Goal: Information Seeking & Learning: Learn about a topic

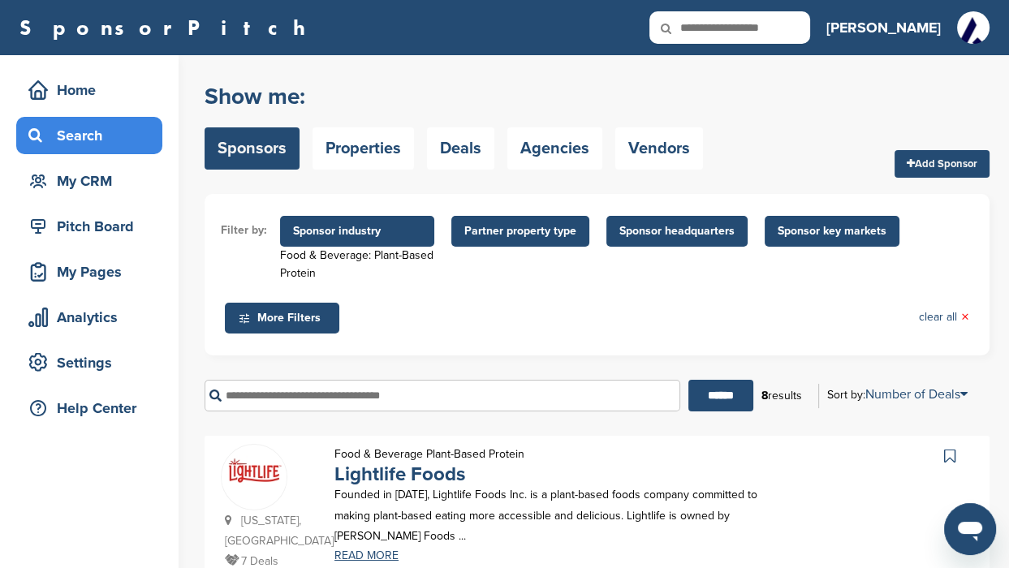
click at [359, 225] on span "Sponsor industry" at bounding box center [357, 232] width 128 height 18
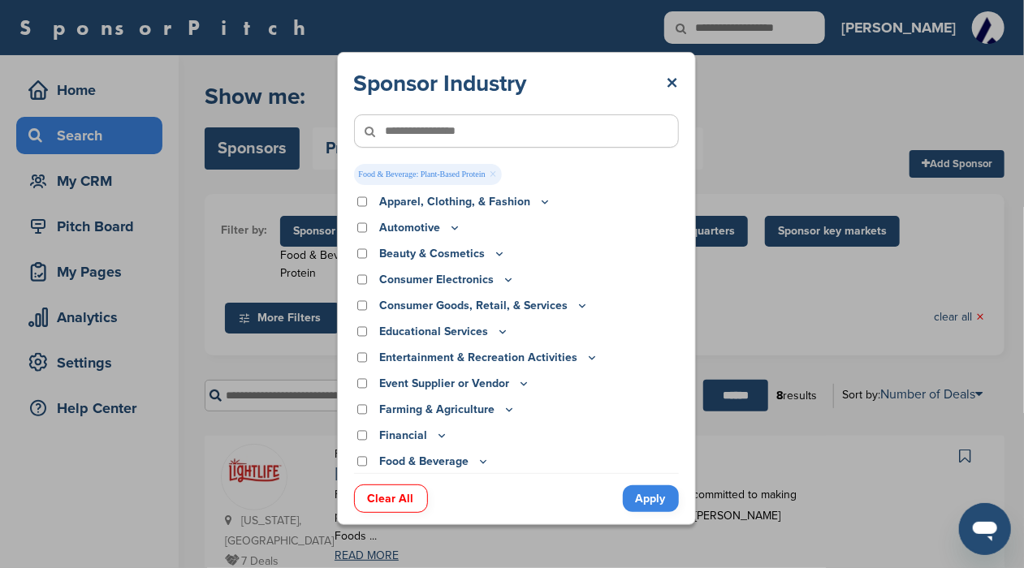
click at [296, 184] on div "Sponsor Industry × Food & Beverage: Plant-Based Protein × Apparel, Clothing, & …" at bounding box center [516, 288] width 1032 height 577
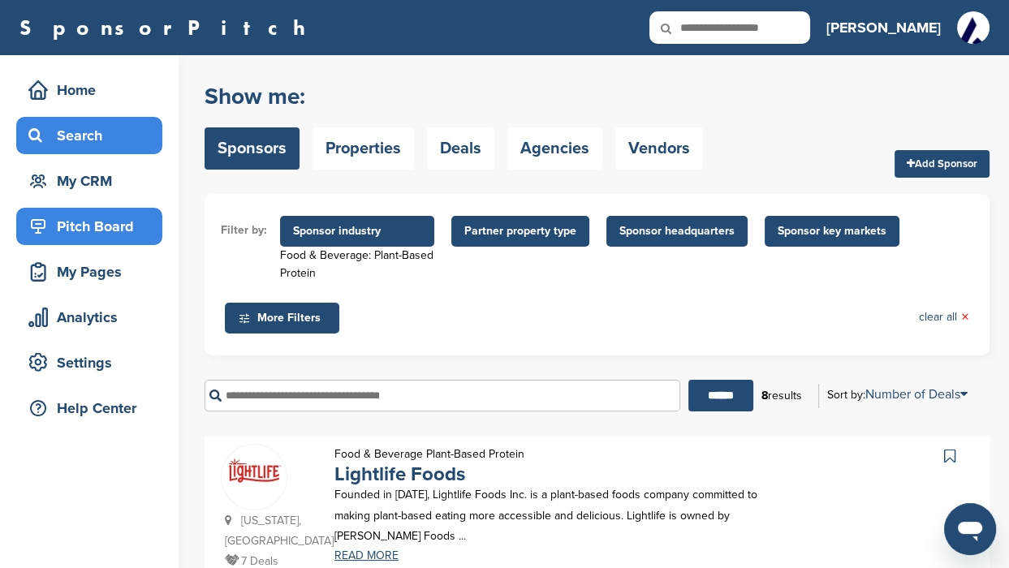
click at [104, 221] on div "Pitch Board" at bounding box center [93, 226] width 138 height 29
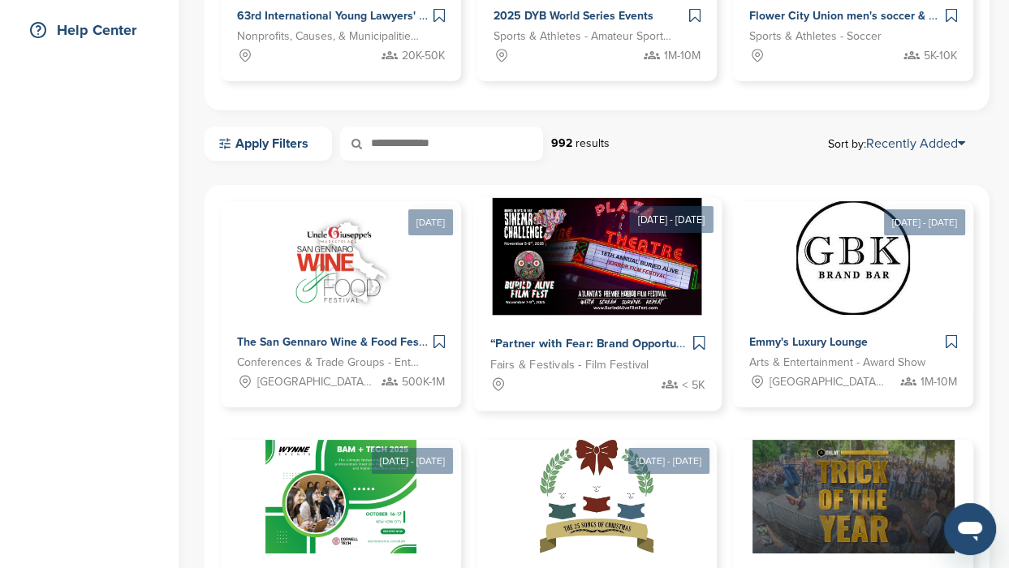
scroll to position [406, 0]
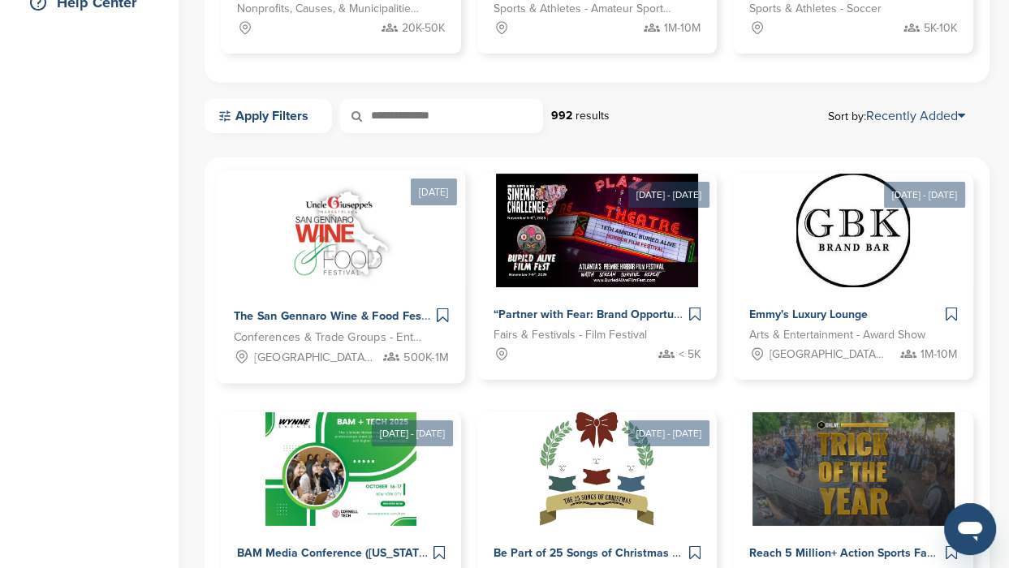
click at [341, 258] on img at bounding box center [341, 229] width 132 height 118
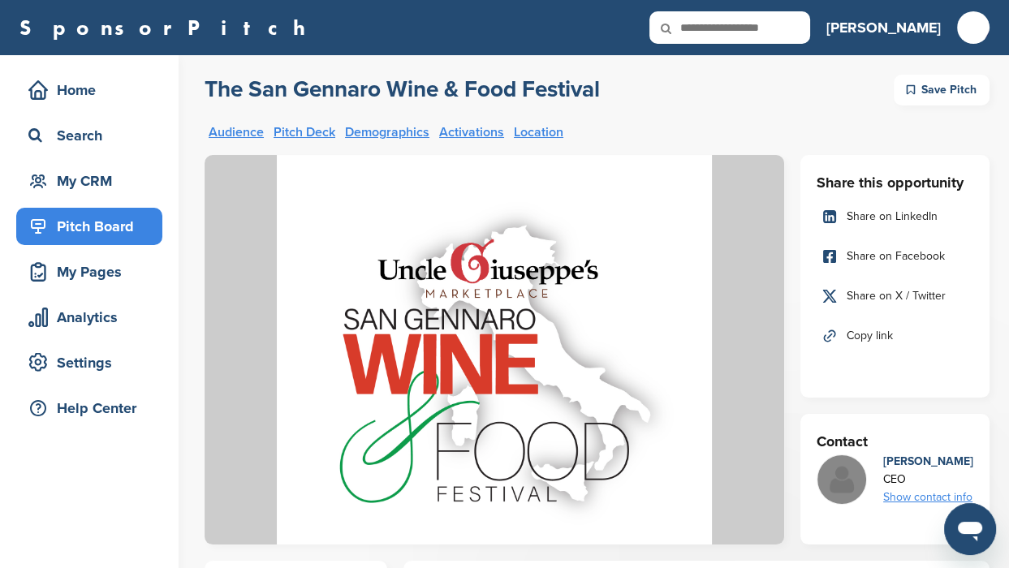
click at [292, 132] on link "Pitch Deck" at bounding box center [305, 132] width 62 height 13
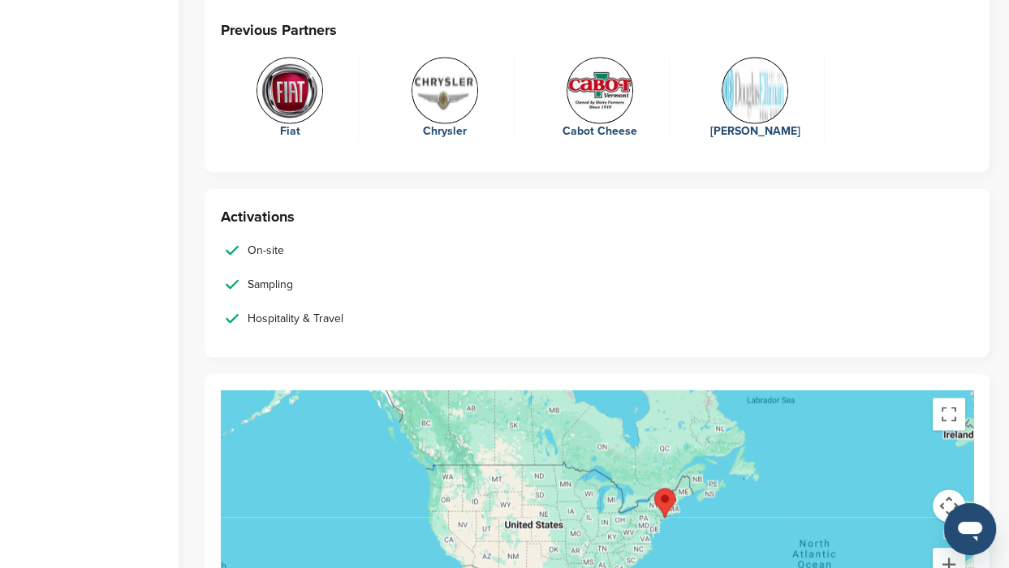
scroll to position [3626, 0]
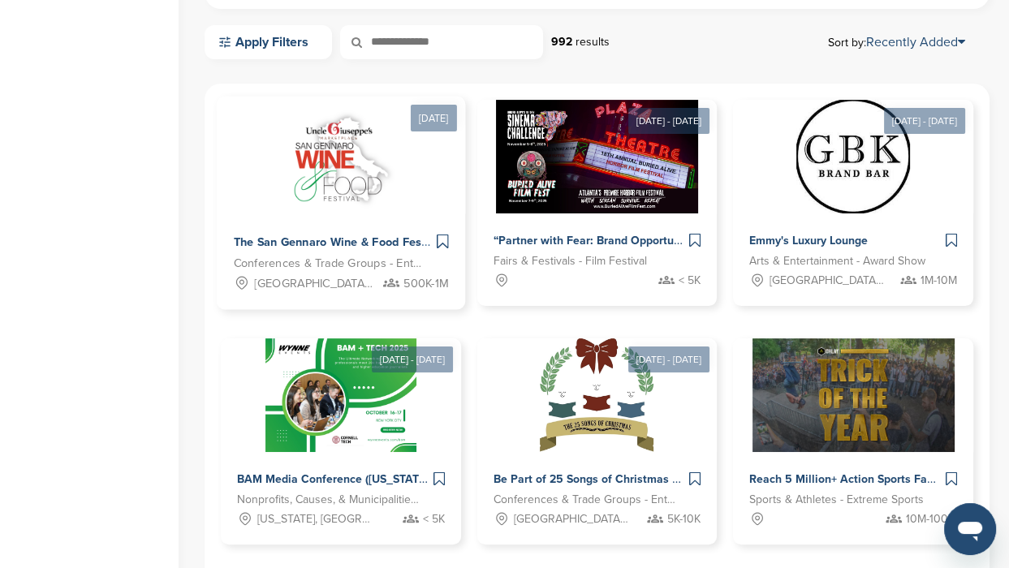
scroll to position [507, 0]
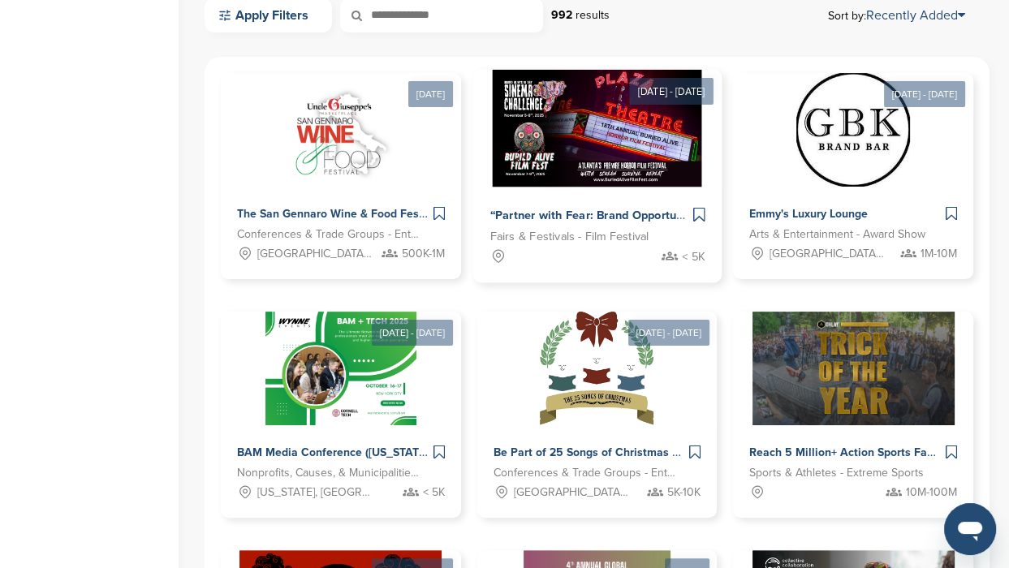
click at [589, 152] on img at bounding box center [598, 128] width 210 height 118
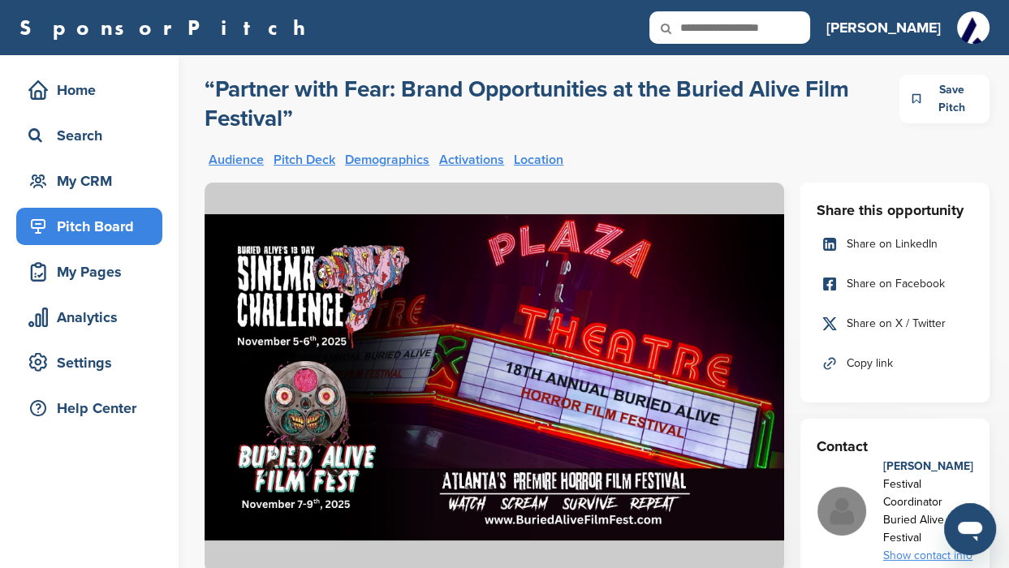
click at [292, 153] on link "Pitch Deck" at bounding box center [305, 159] width 62 height 13
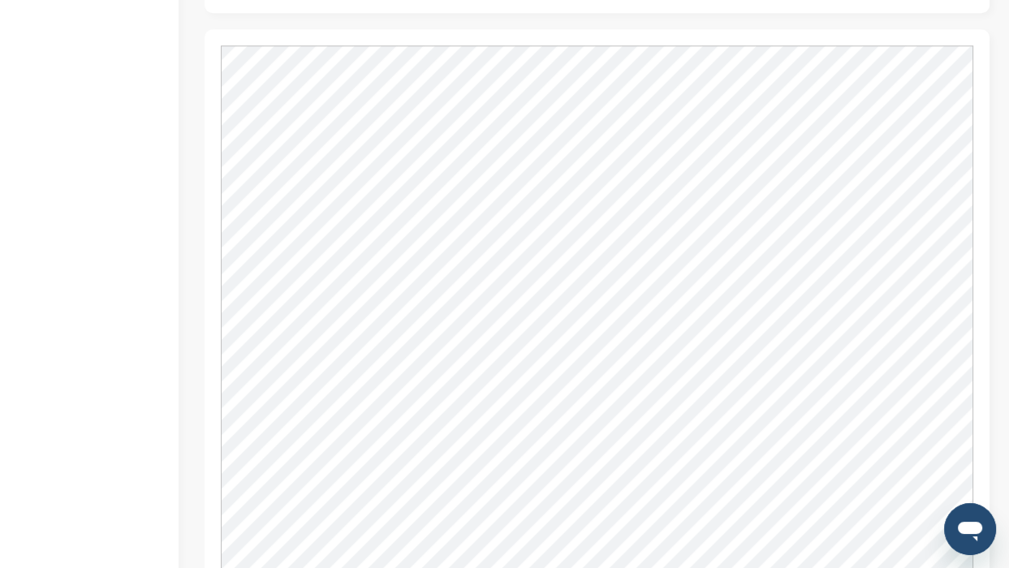
scroll to position [1596, 0]
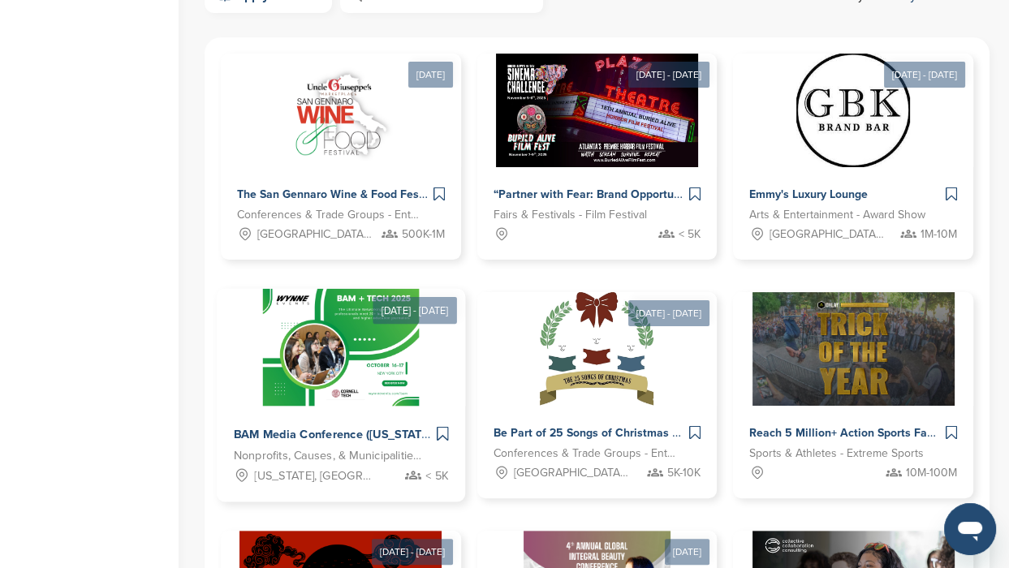
scroll to position [507, 0]
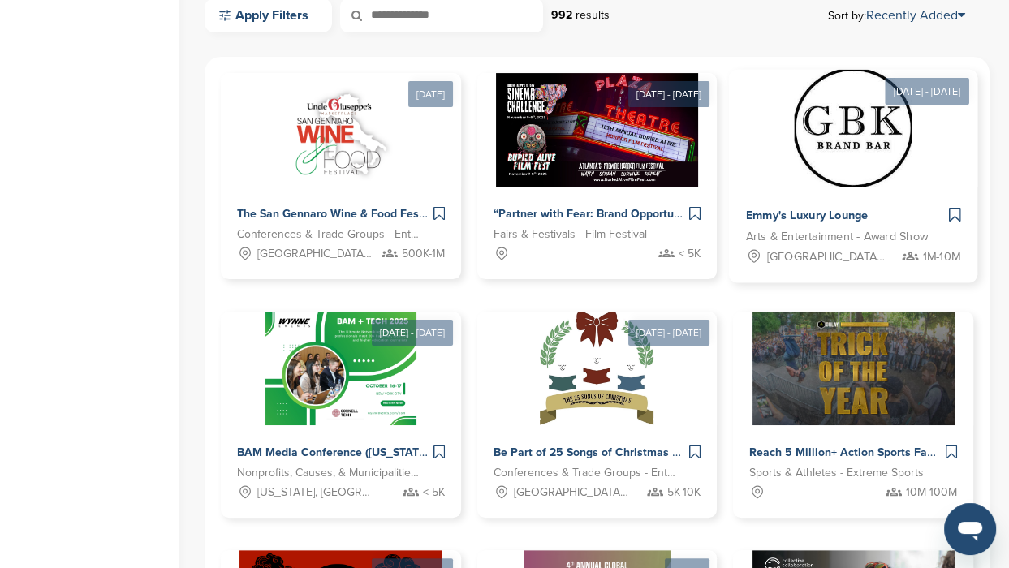
click at [862, 140] on img at bounding box center [854, 128] width 118 height 118
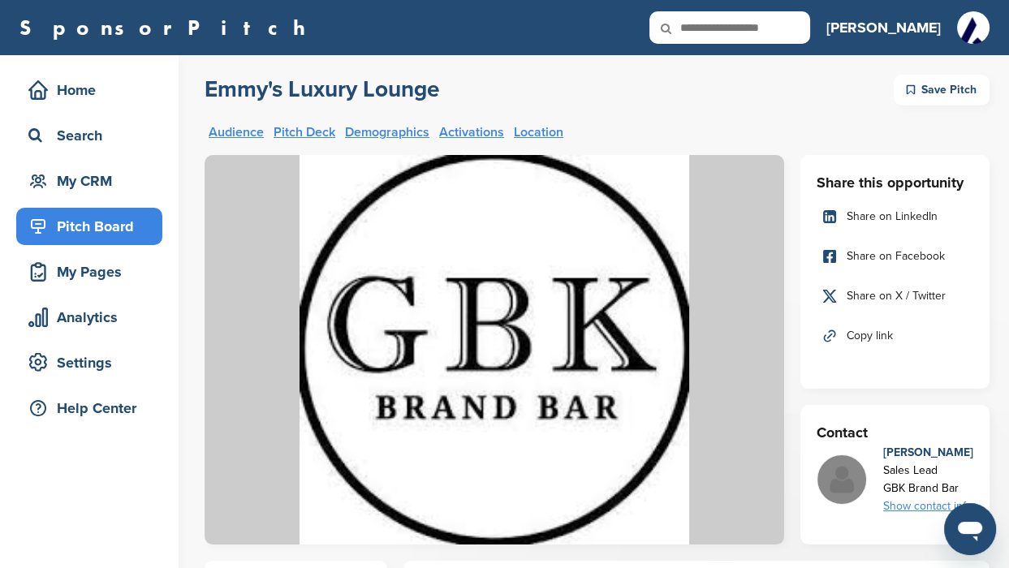
click at [306, 130] on link "Pitch Deck" at bounding box center [305, 132] width 62 height 13
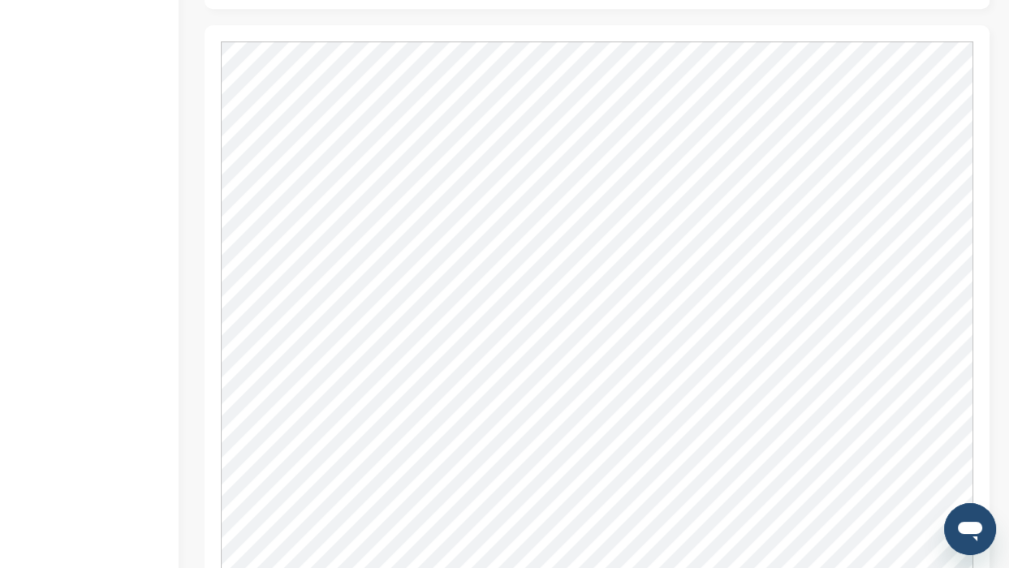
scroll to position [1484, 0]
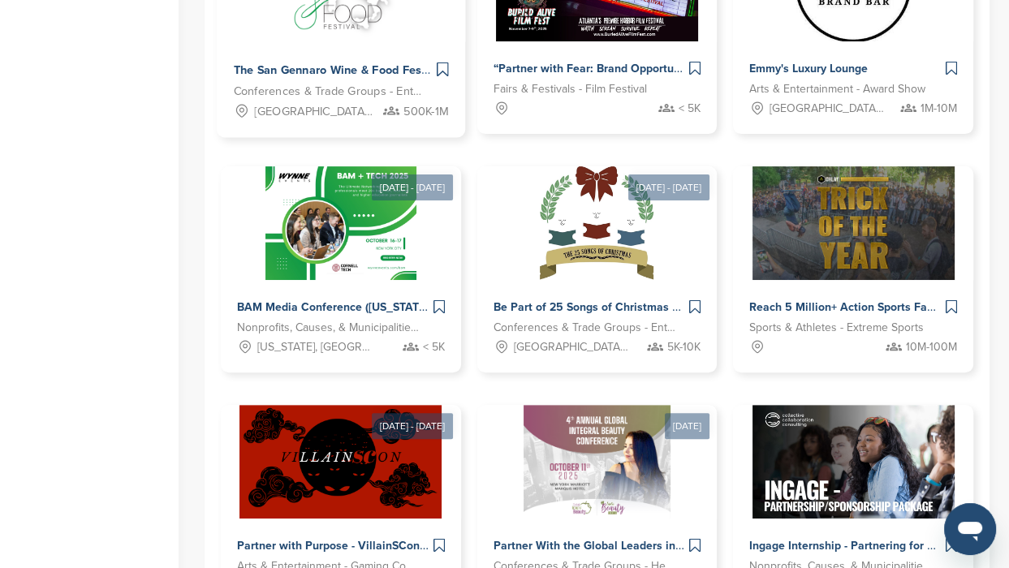
scroll to position [711, 0]
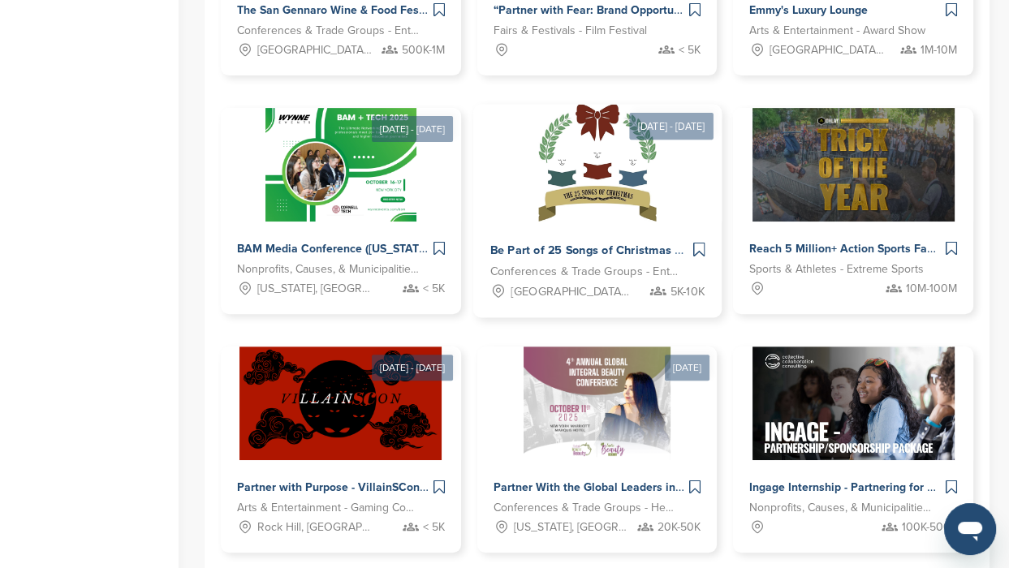
click at [591, 178] on img at bounding box center [597, 163] width 118 height 118
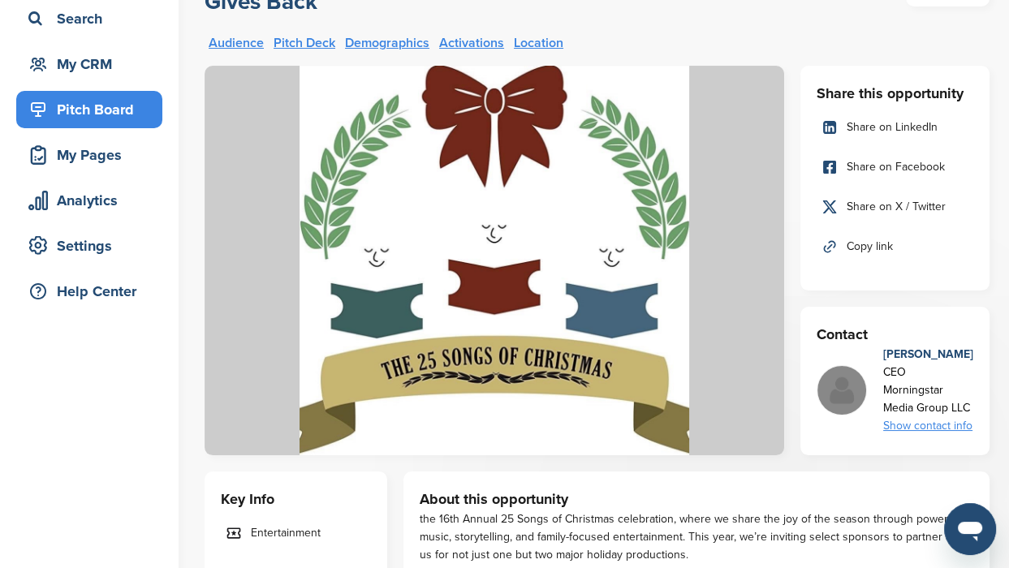
scroll to position [101, 0]
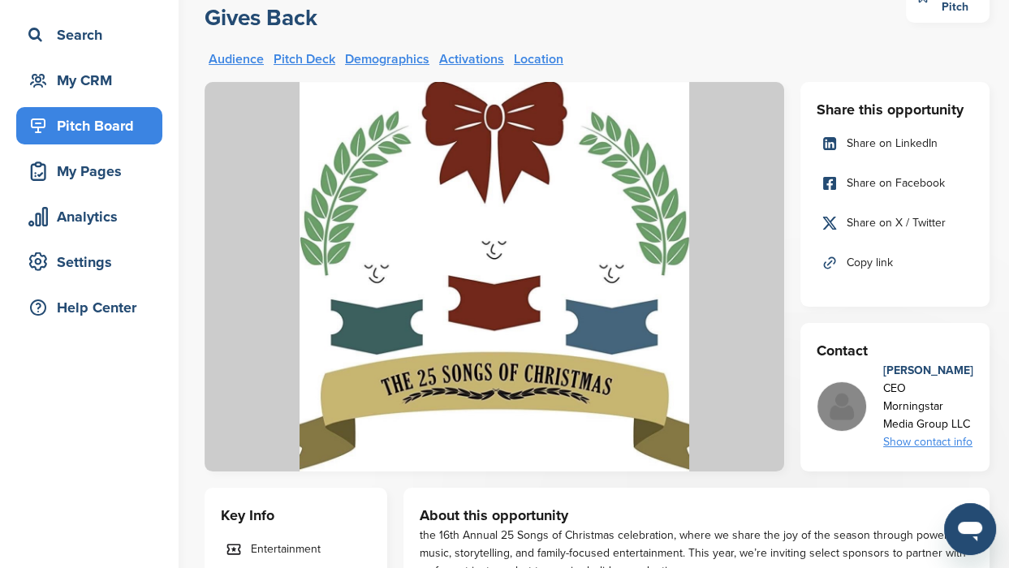
click at [287, 60] on link "Pitch Deck" at bounding box center [305, 59] width 62 height 13
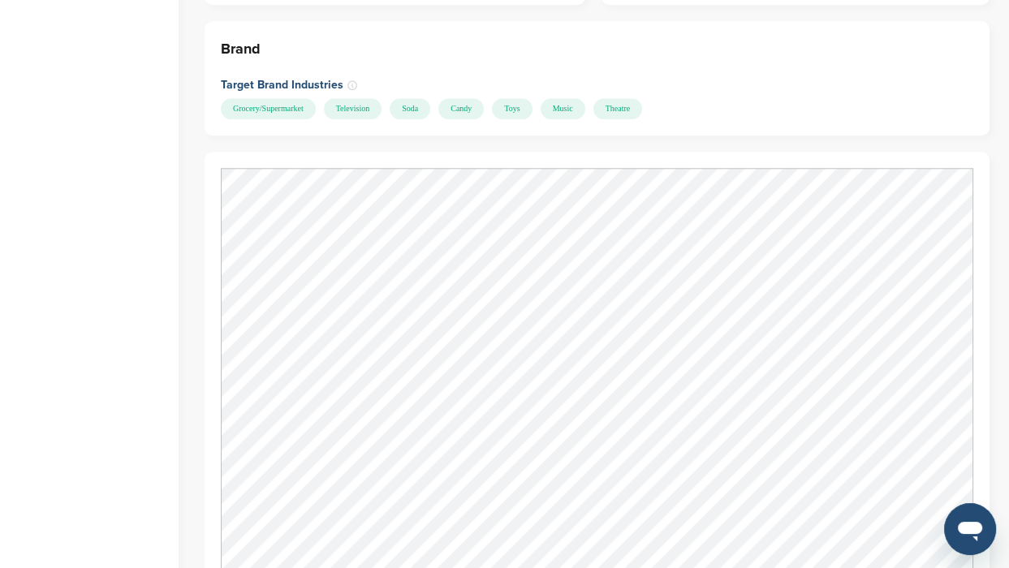
scroll to position [2009, 0]
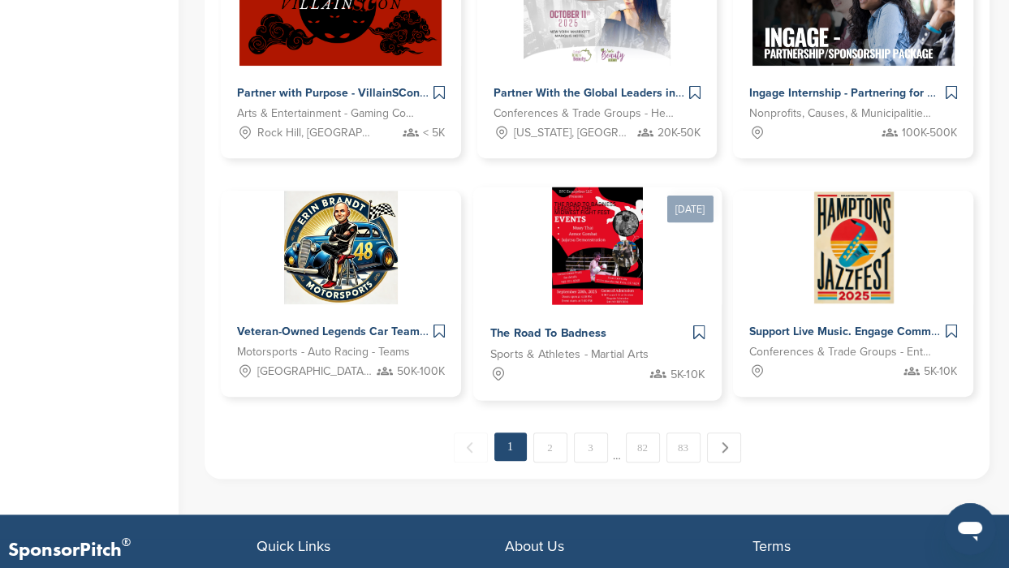
scroll to position [1117, 0]
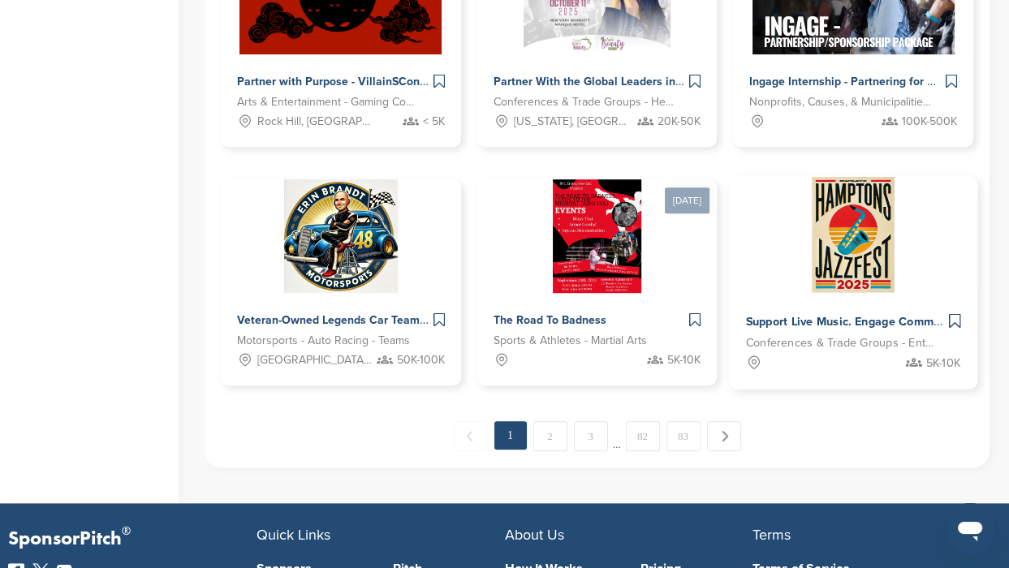
click at [849, 216] on img at bounding box center [854, 234] width 89 height 118
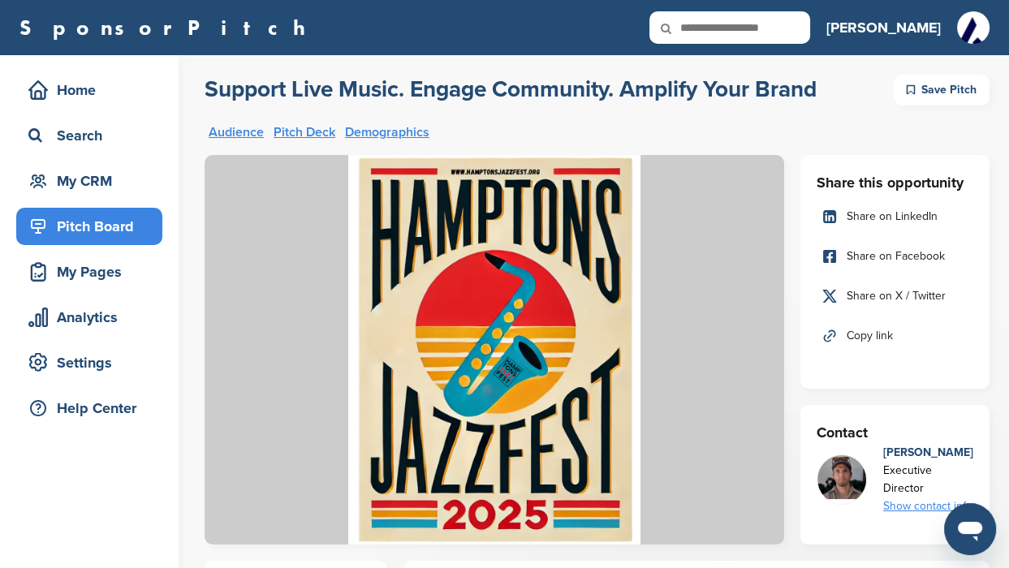
click at [283, 130] on link "Pitch Deck" at bounding box center [305, 132] width 62 height 13
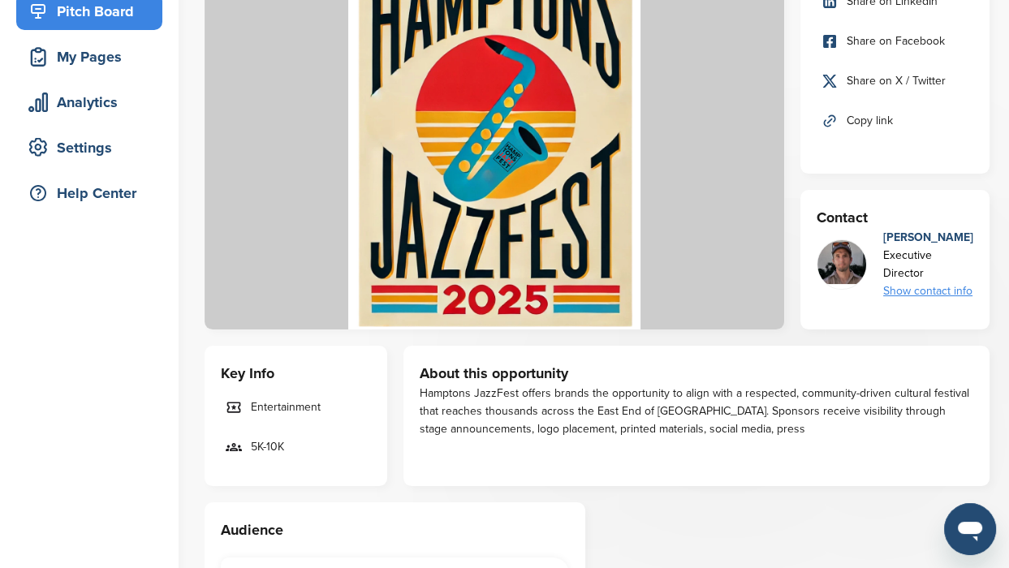
scroll to position [102, 0]
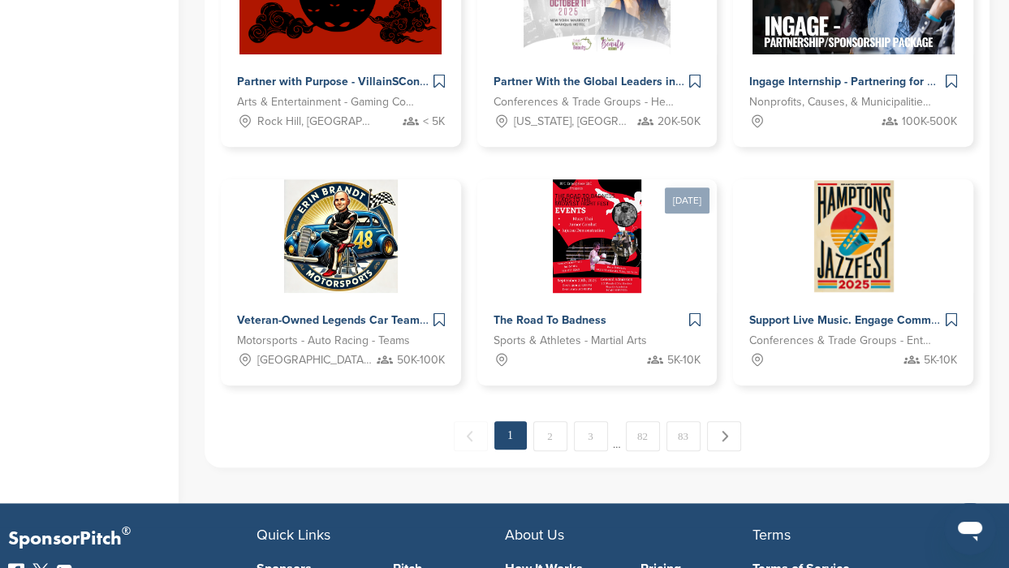
click at [724, 436] on link "Next →" at bounding box center [724, 436] width 34 height 30
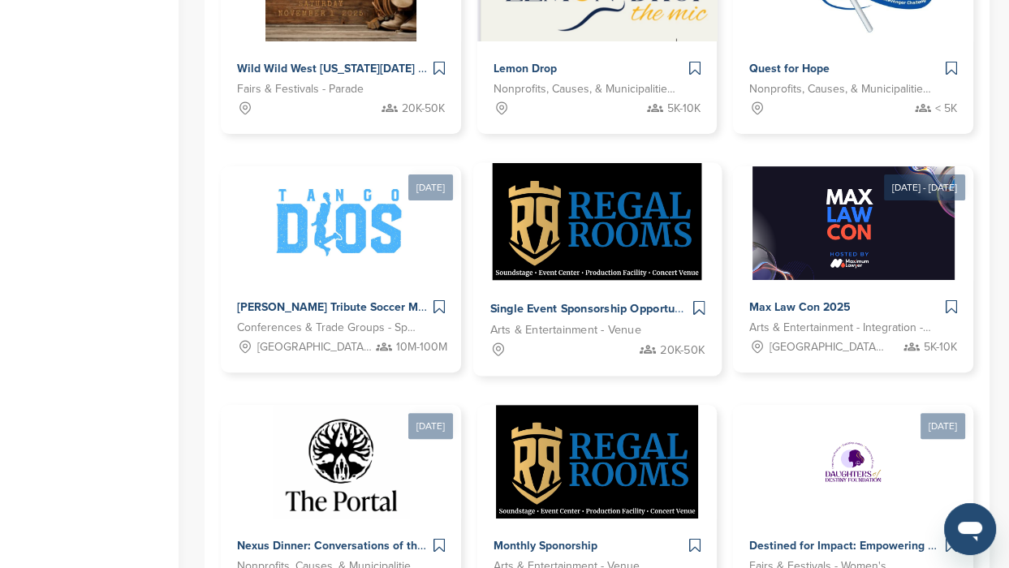
scroll to position [666, 0]
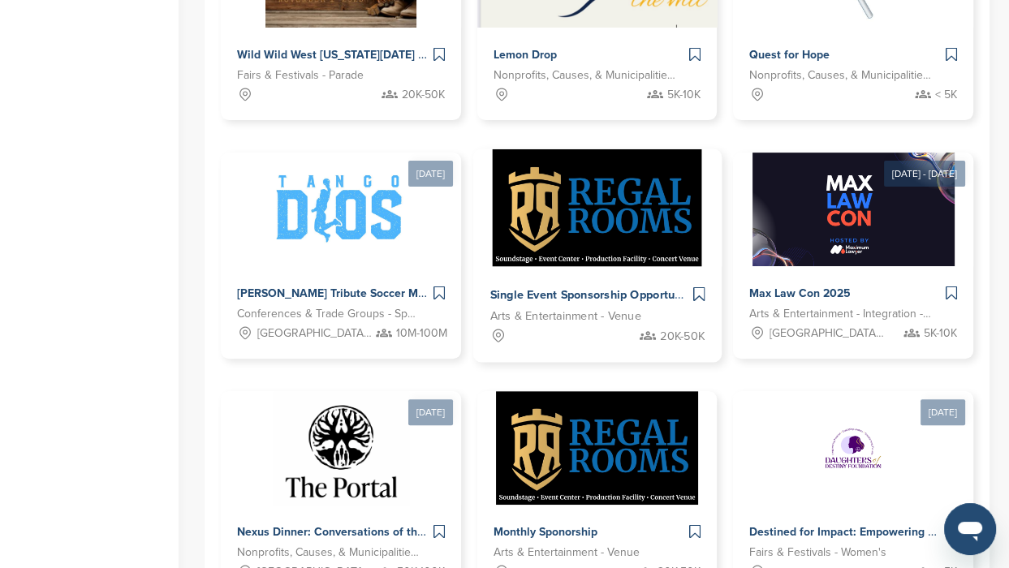
click at [585, 228] on img at bounding box center [598, 208] width 210 height 118
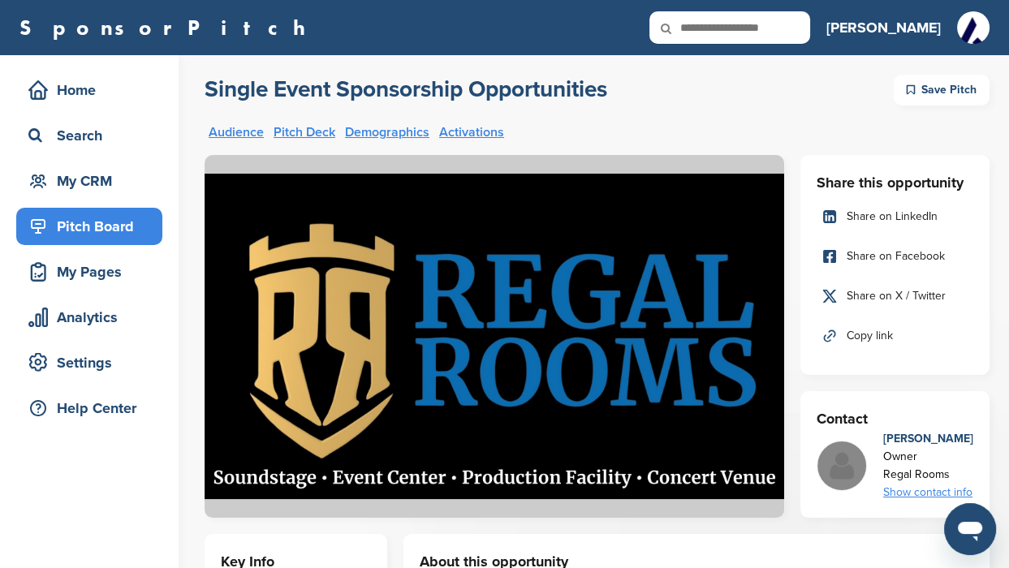
click at [299, 127] on link "Pitch Deck" at bounding box center [305, 132] width 62 height 13
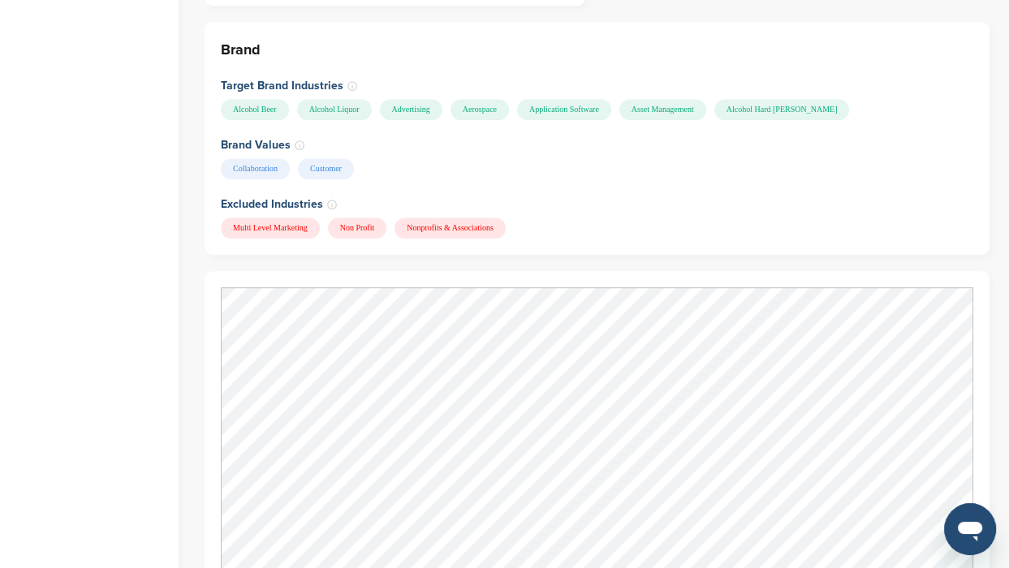
scroll to position [1188, 0]
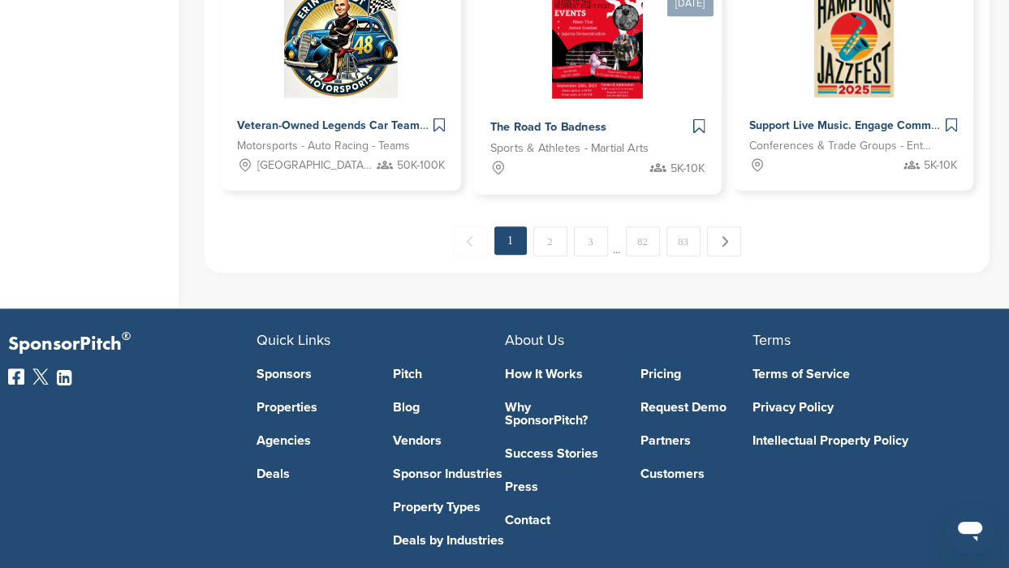
scroll to position [1376, 0]
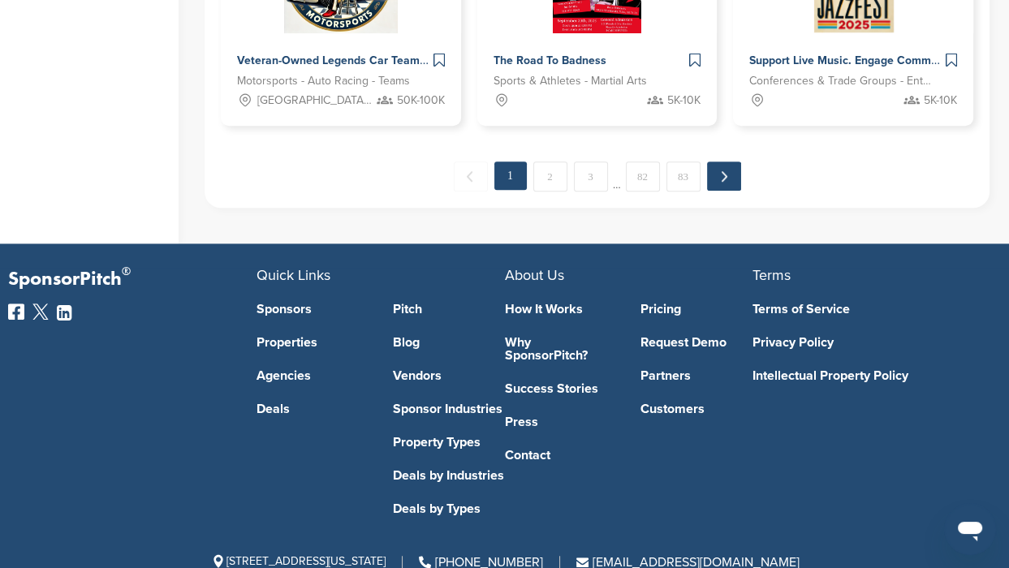
click at [717, 174] on link "Next →" at bounding box center [724, 176] width 34 height 29
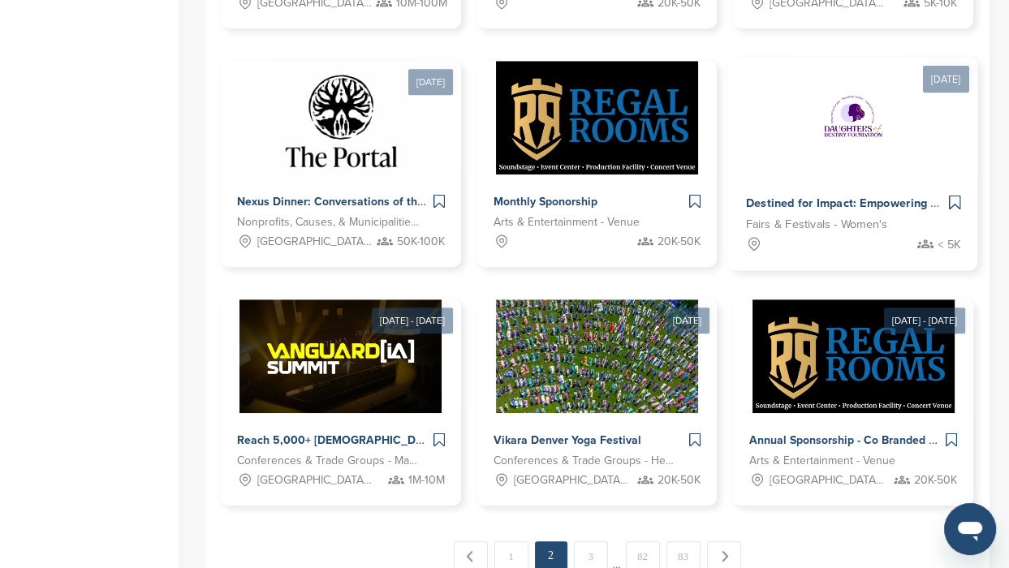
scroll to position [1072, 0]
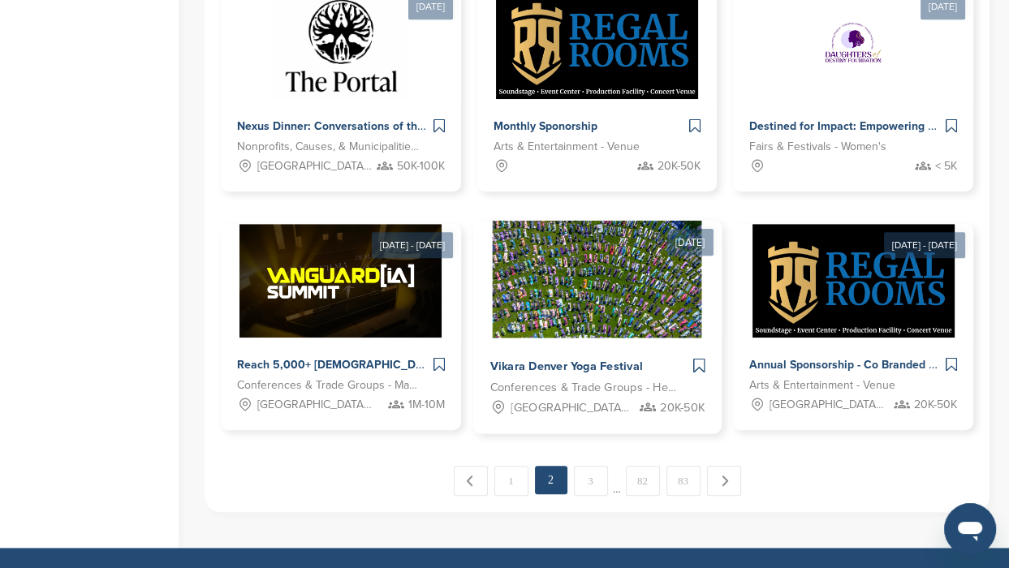
click at [548, 280] on img at bounding box center [598, 279] width 210 height 118
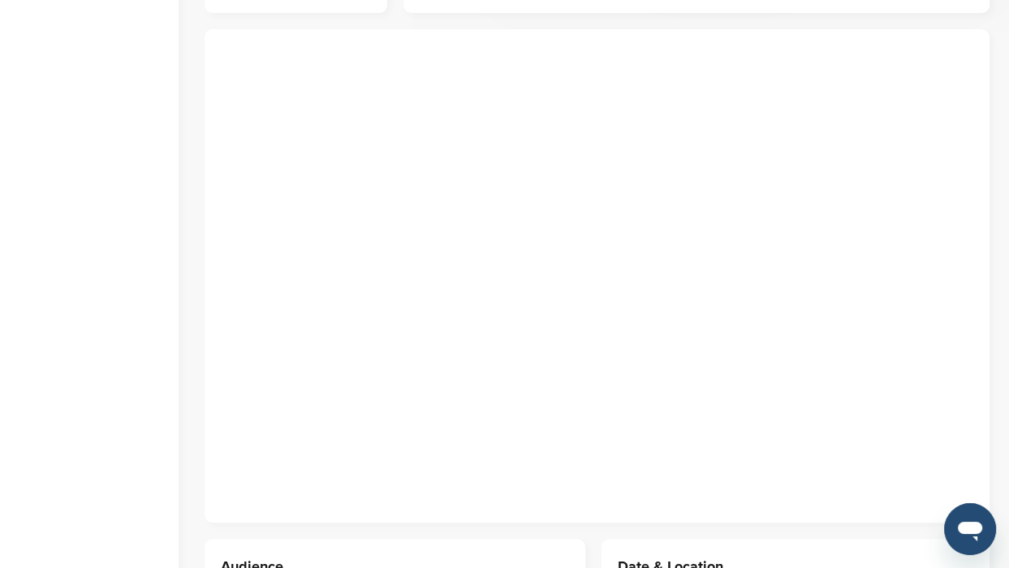
scroll to position [814, 0]
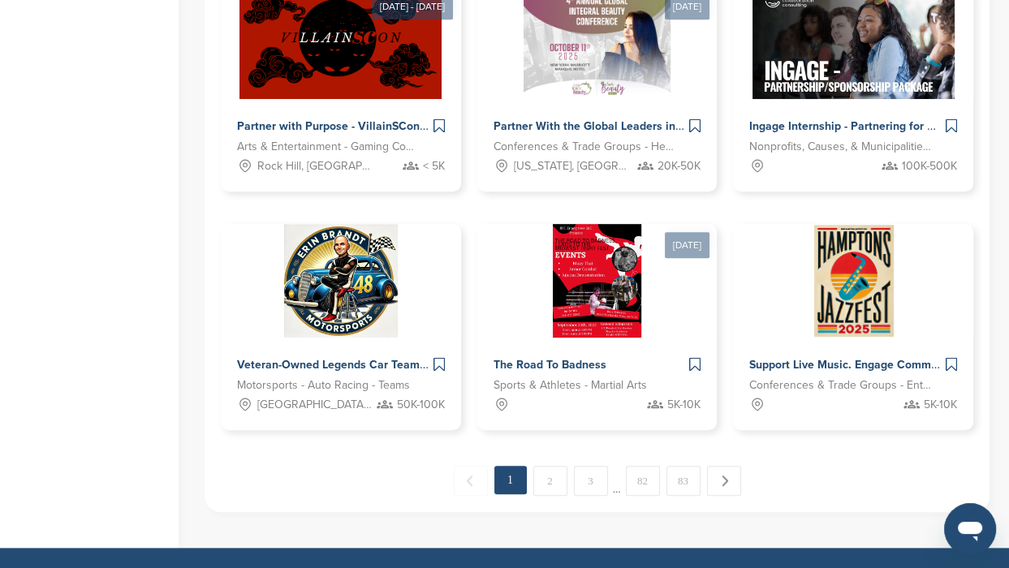
scroll to position [1072, 0]
click at [728, 480] on link "Next →" at bounding box center [724, 480] width 34 height 29
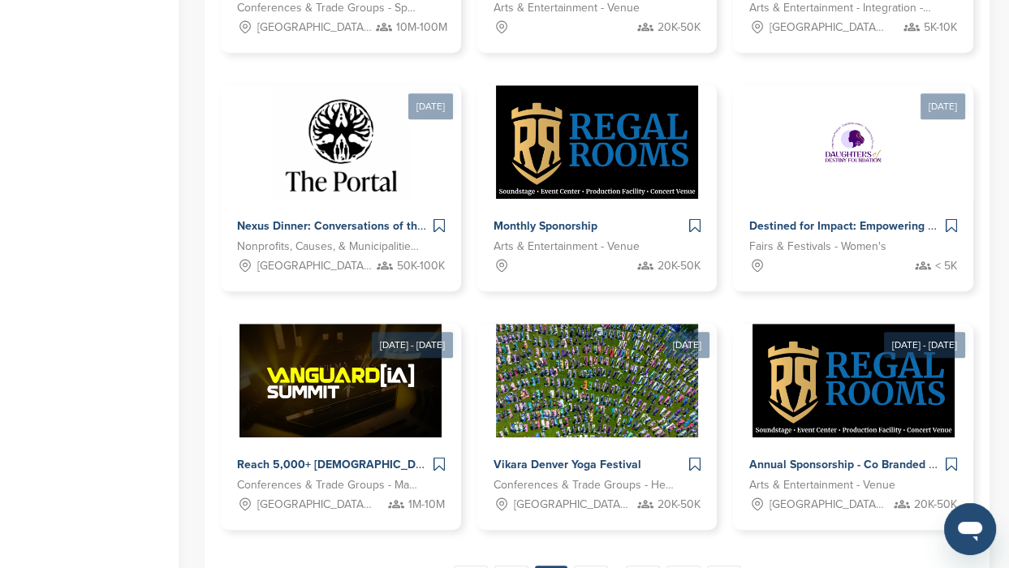
scroll to position [1173, 0]
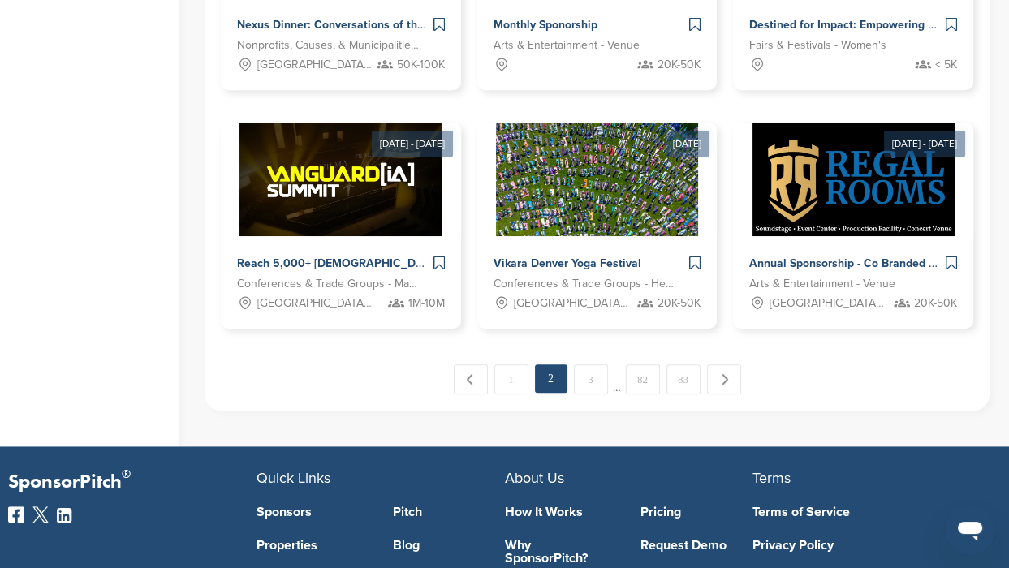
click at [720, 375] on link "Next →" at bounding box center [724, 380] width 34 height 30
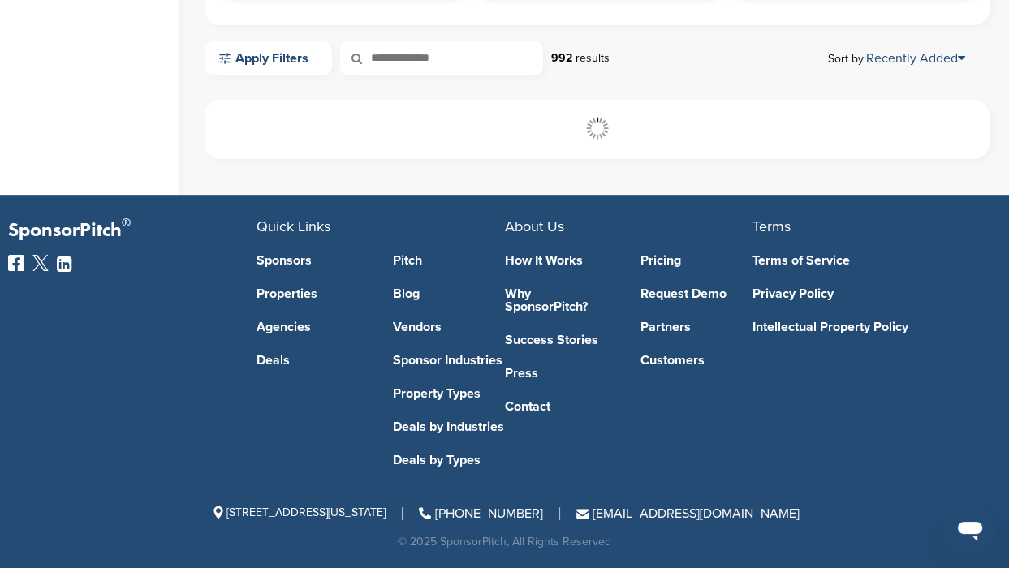
scroll to position [463, 0]
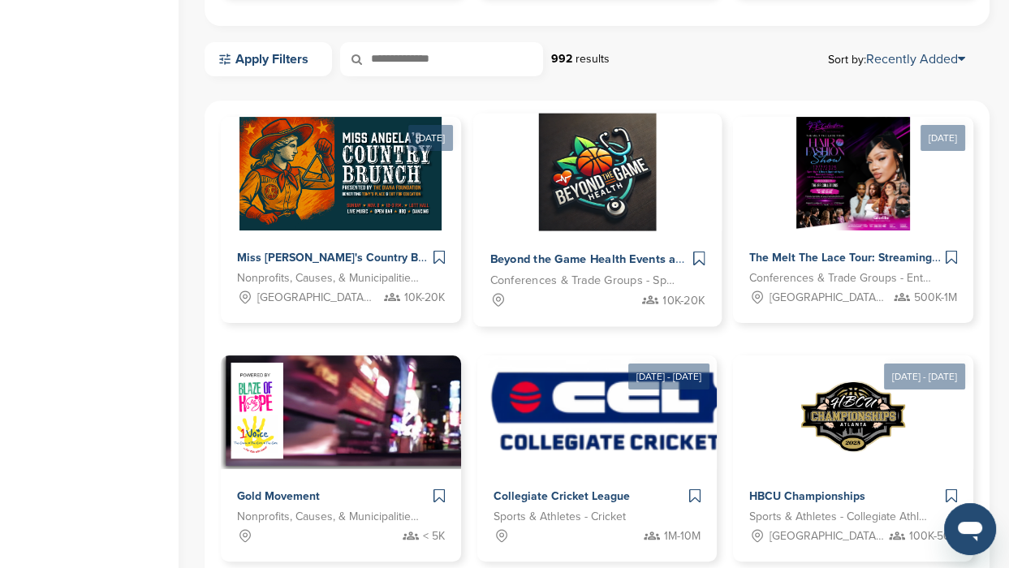
click at [594, 205] on img at bounding box center [597, 172] width 118 height 118
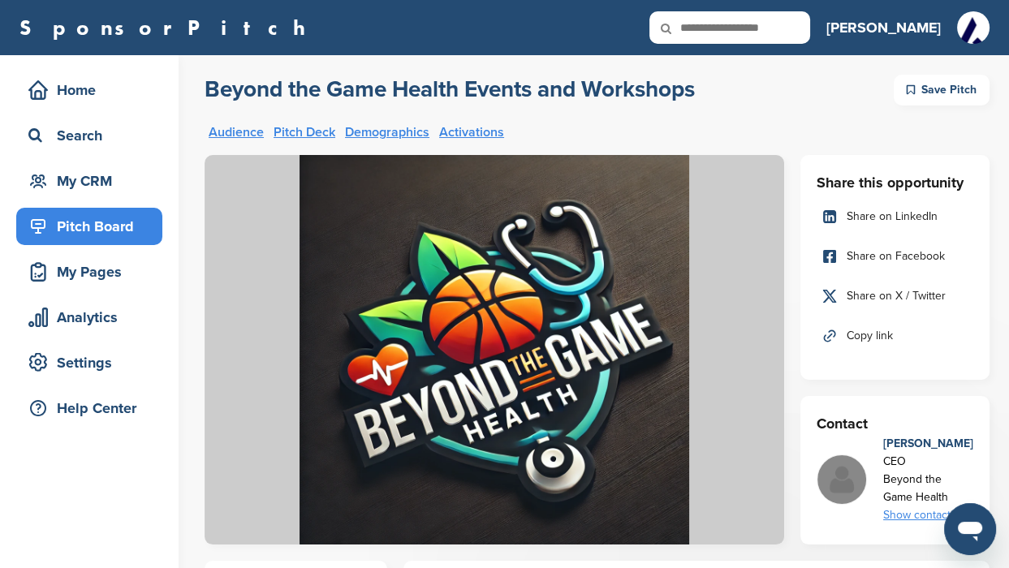
click at [296, 132] on link "Pitch Deck" at bounding box center [305, 132] width 62 height 13
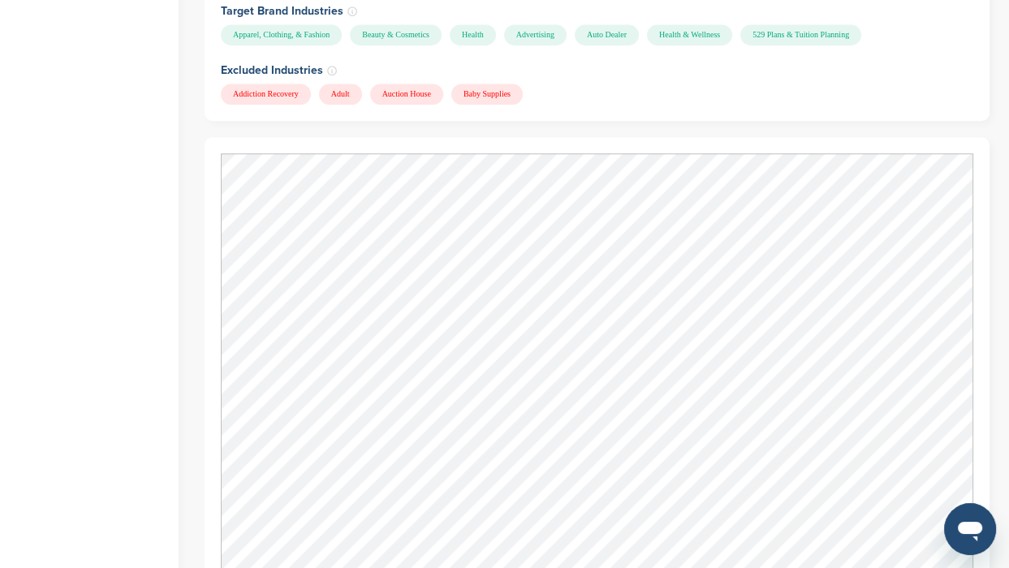
scroll to position [1401, 0]
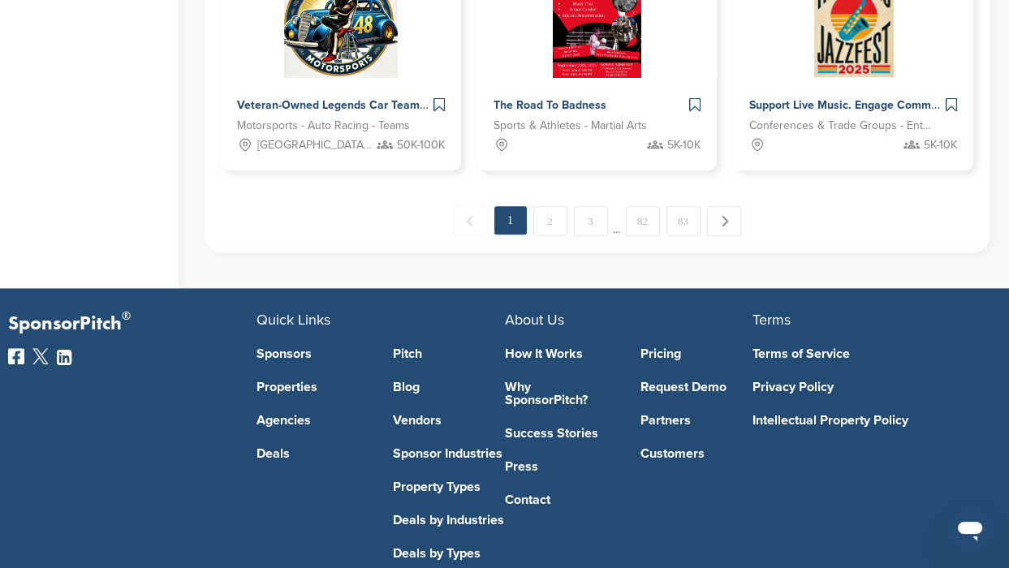
scroll to position [1376, 0]
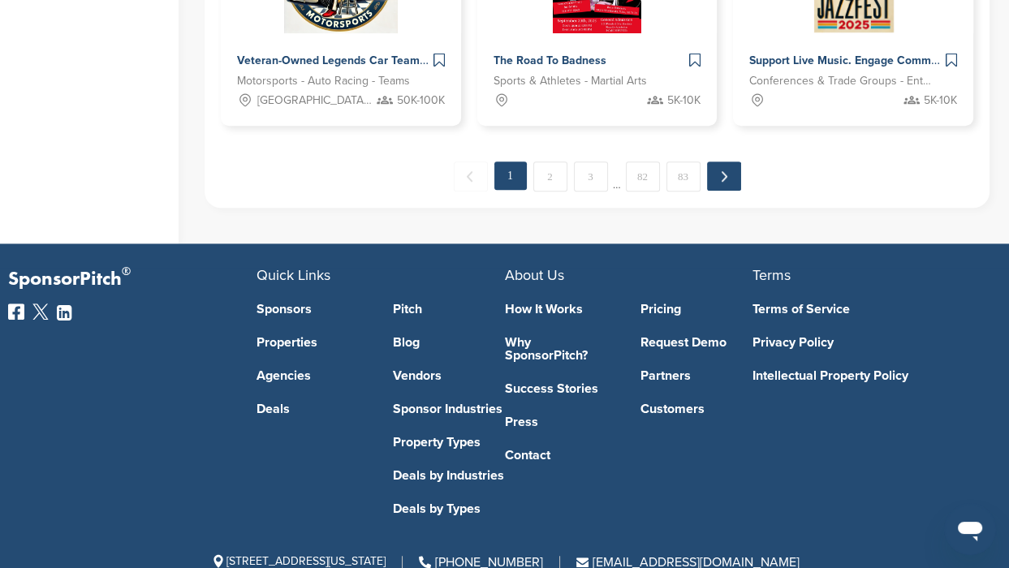
click at [725, 178] on link "Next →" at bounding box center [724, 176] width 34 height 29
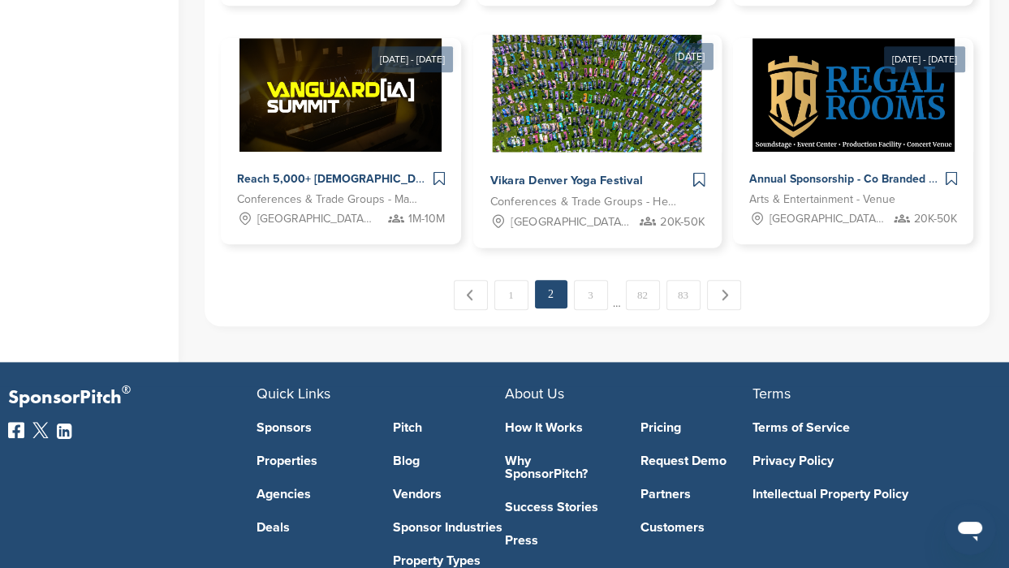
scroll to position [1275, 0]
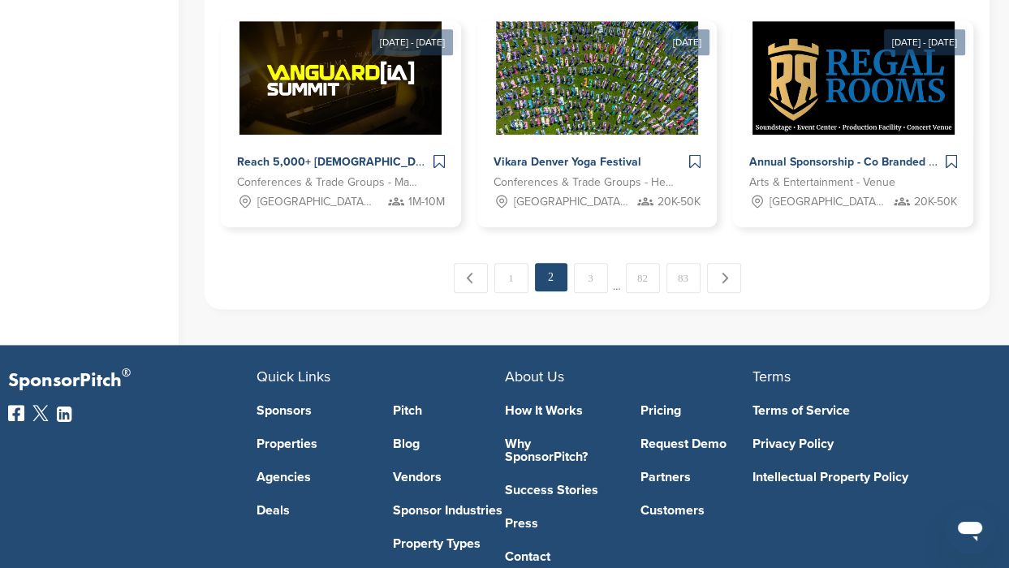
click at [728, 272] on link "Next →" at bounding box center [724, 278] width 34 height 30
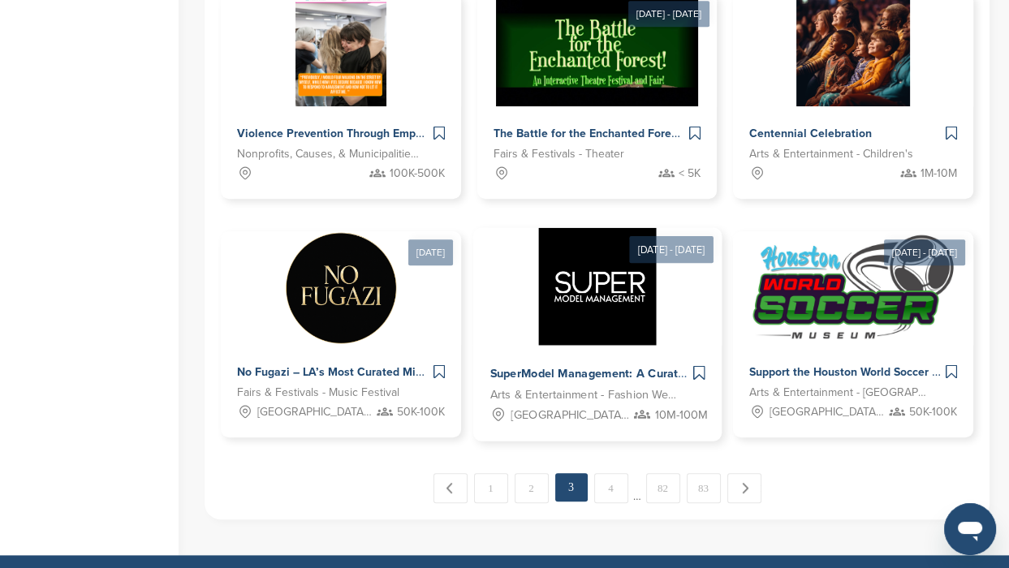
scroll to position [1072, 0]
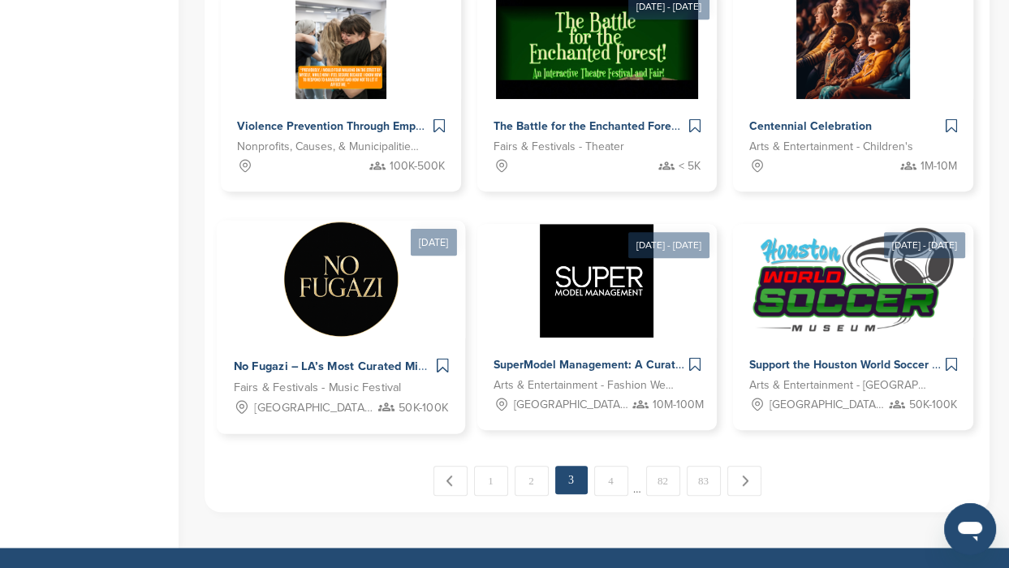
click at [338, 294] on img at bounding box center [341, 279] width 118 height 118
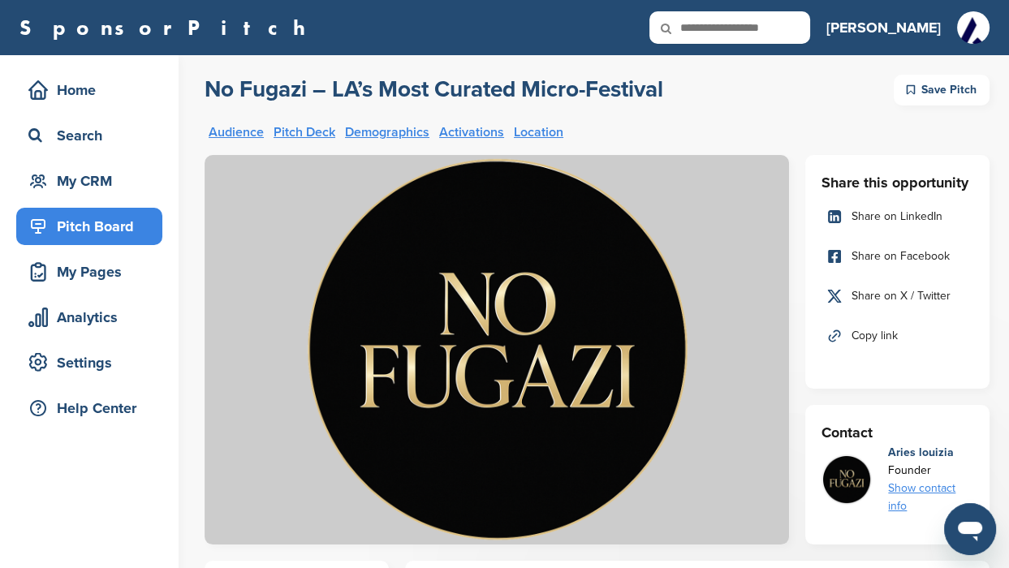
click at [285, 131] on link "Pitch Deck" at bounding box center [305, 132] width 62 height 13
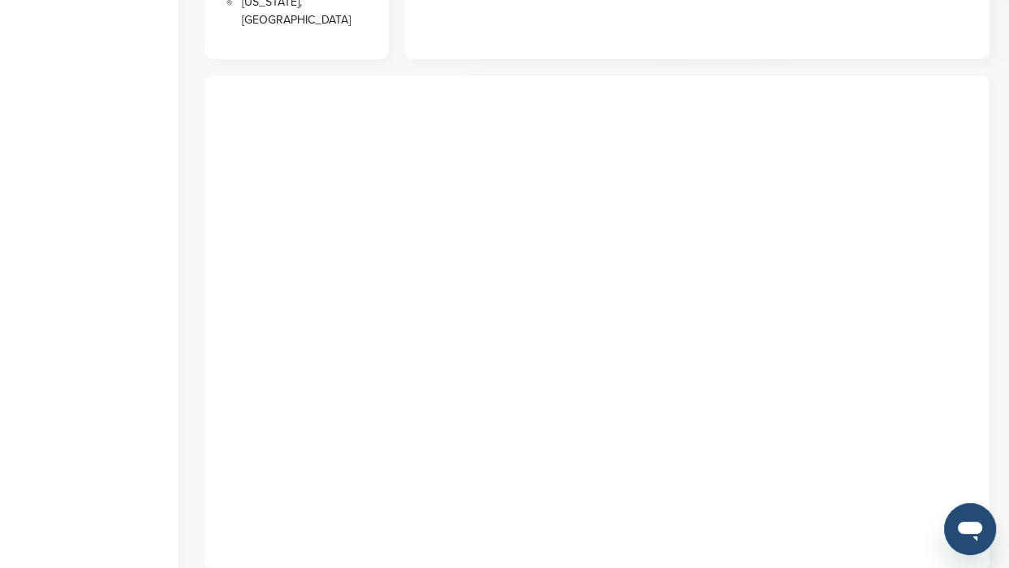
scroll to position [682, 0]
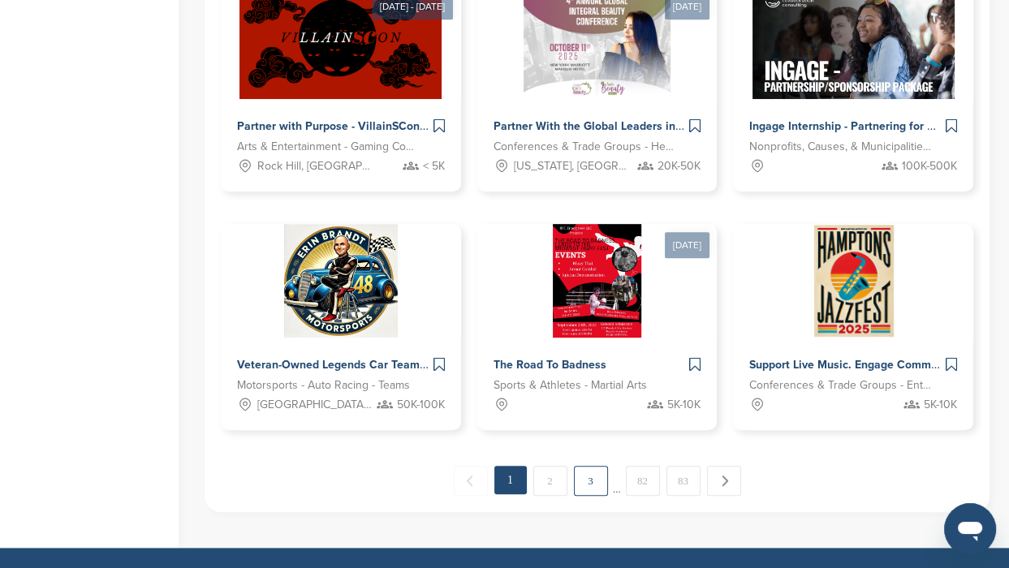
click at [595, 481] on link "3" at bounding box center [591, 481] width 34 height 30
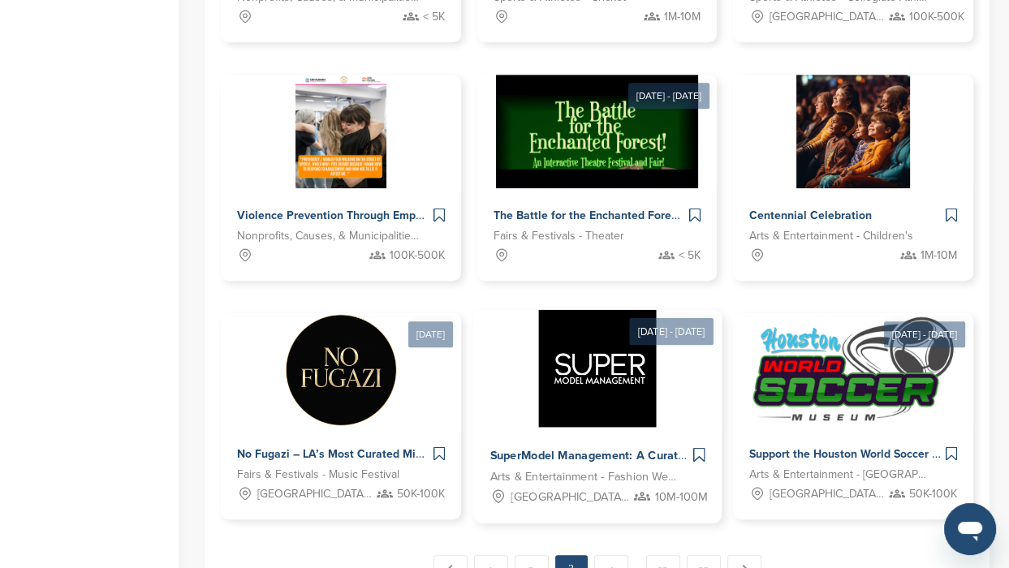
scroll to position [970, 0]
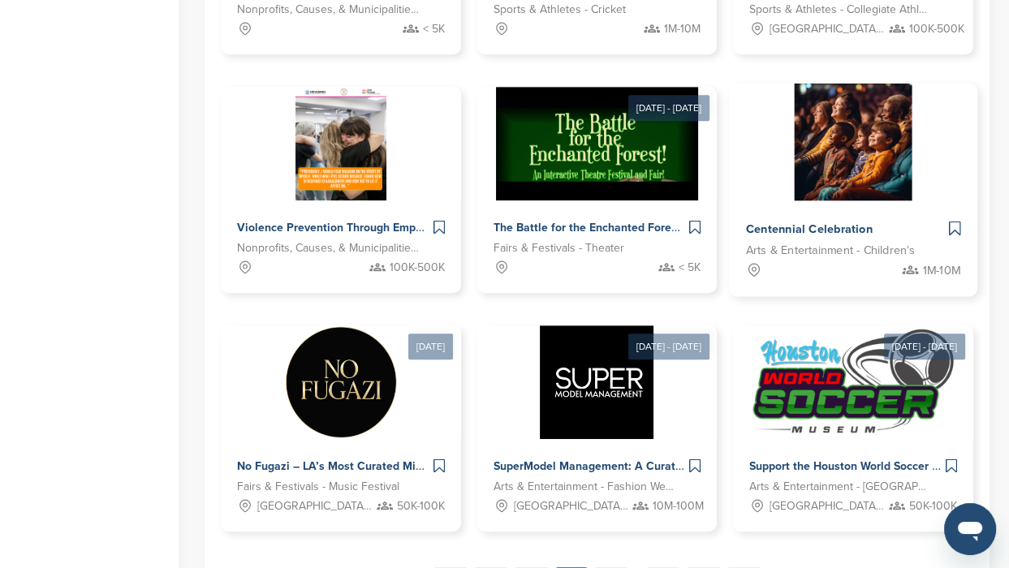
click at [854, 161] on img at bounding box center [854, 142] width 118 height 118
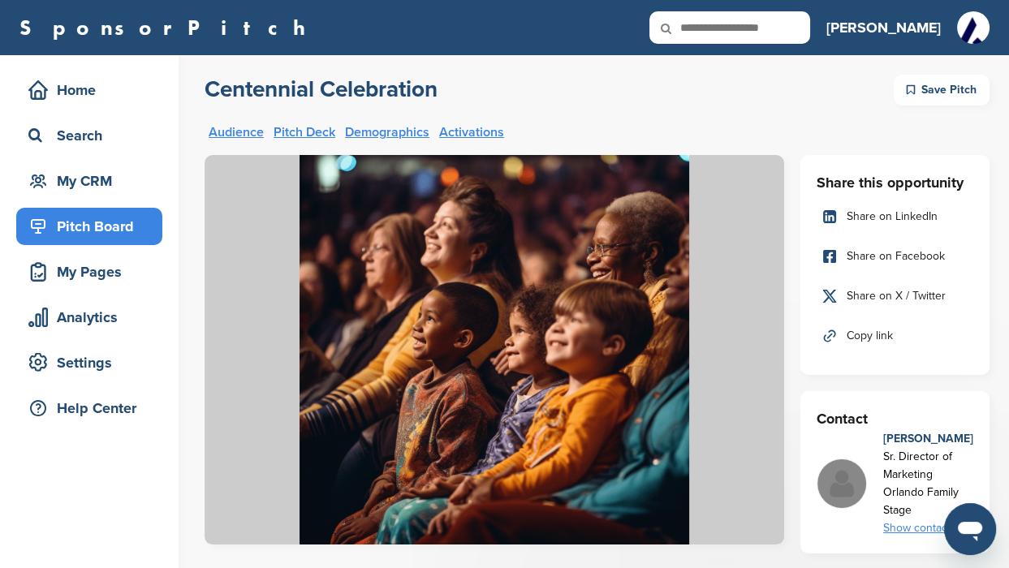
click at [292, 130] on link "Pitch Deck" at bounding box center [305, 132] width 62 height 13
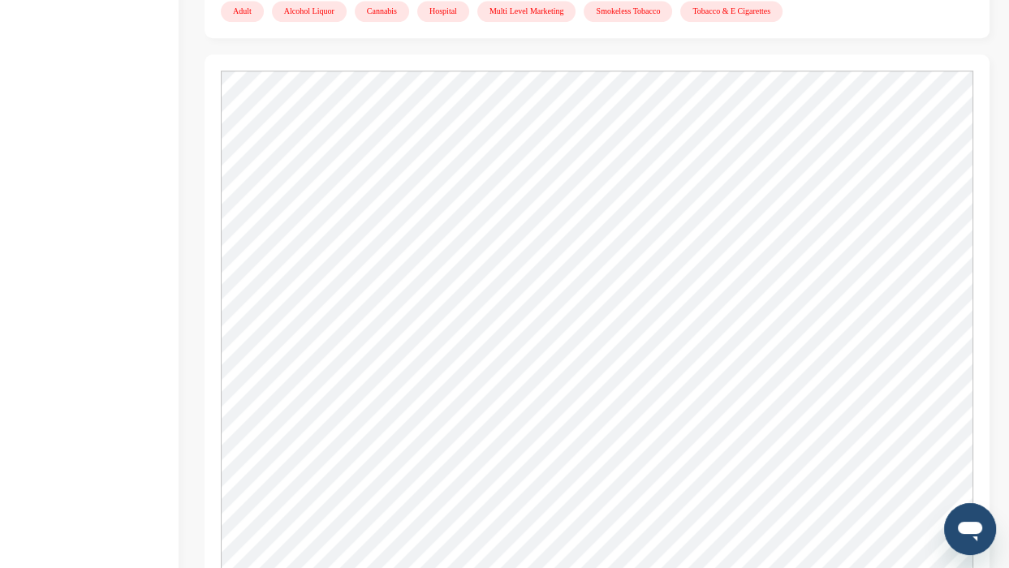
scroll to position [1470, 0]
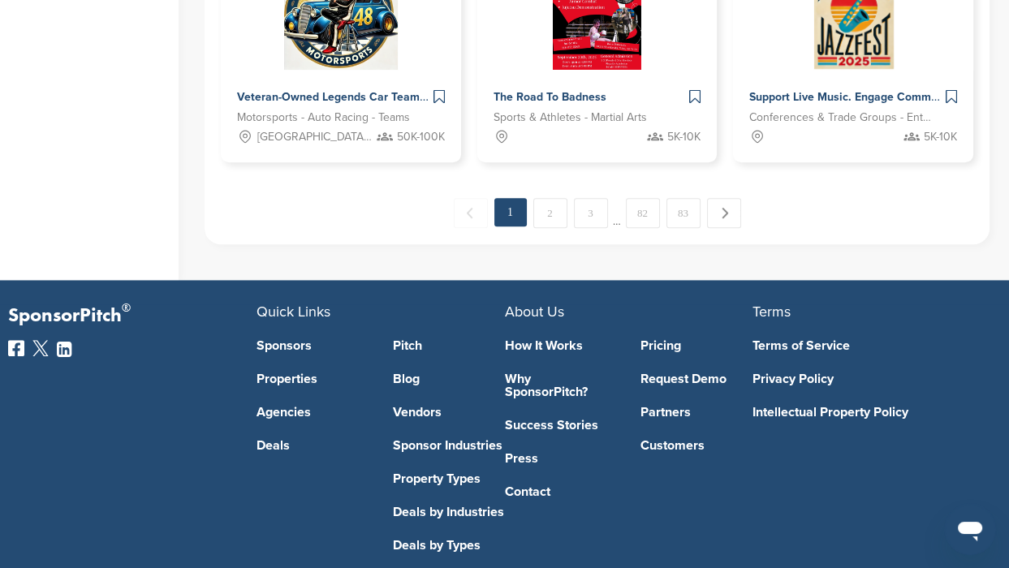
scroll to position [1322, 0]
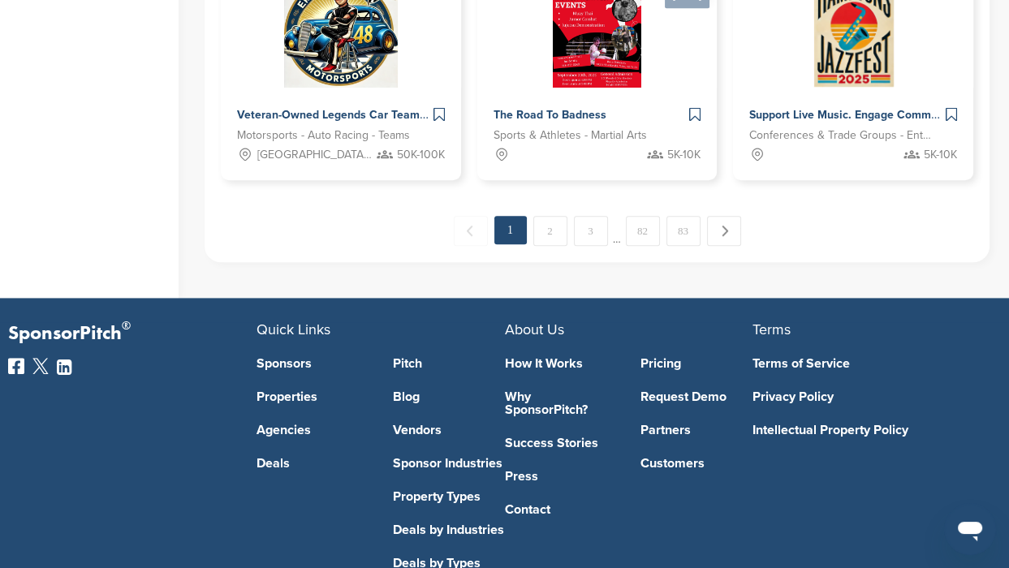
click at [594, 233] on link "3" at bounding box center [591, 231] width 34 height 30
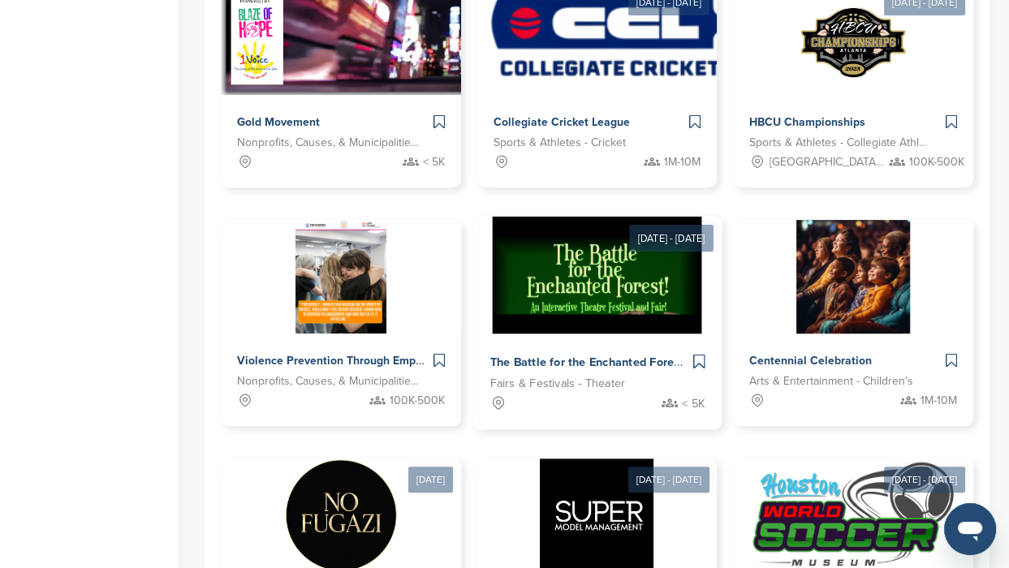
scroll to position [929, 0]
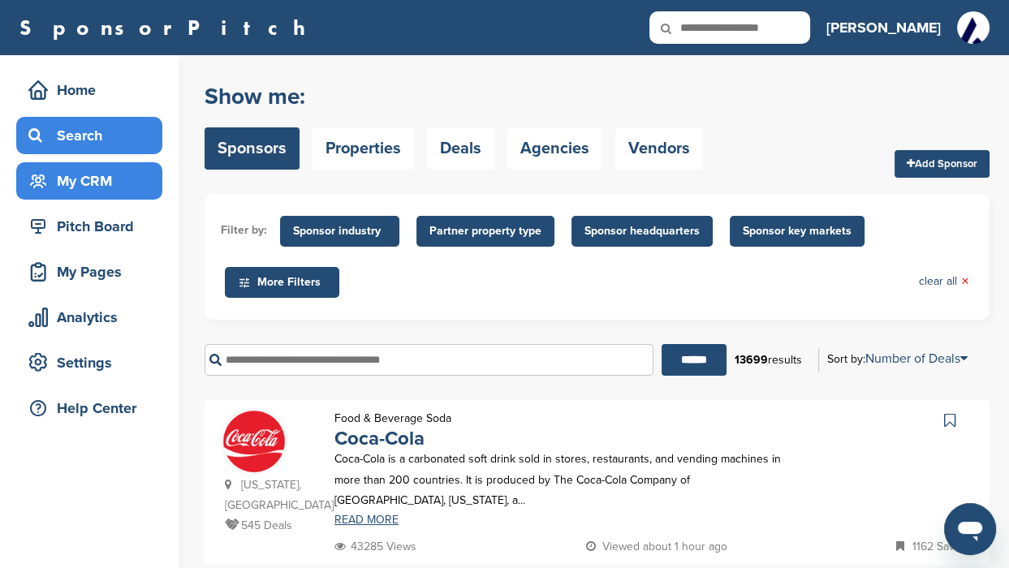
click at [88, 186] on div "My CRM" at bounding box center [93, 180] width 138 height 29
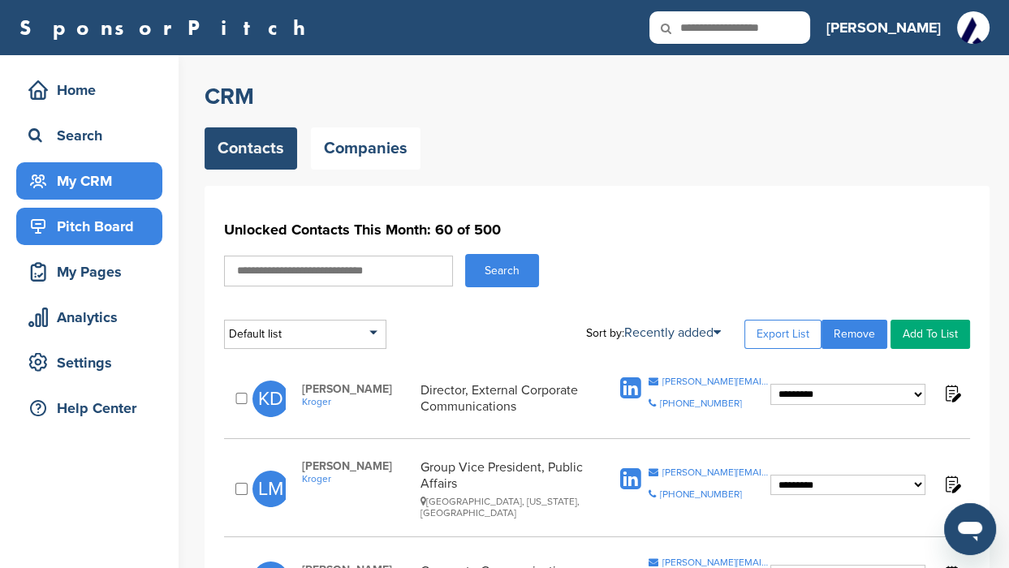
click at [87, 234] on div "Pitch Board" at bounding box center [93, 226] width 138 height 29
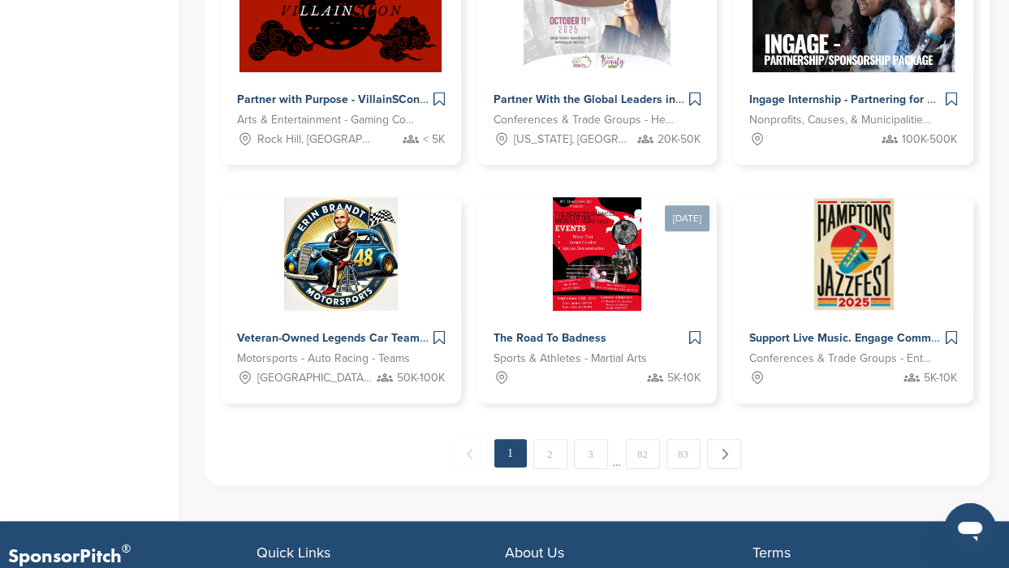
scroll to position [1117, 0]
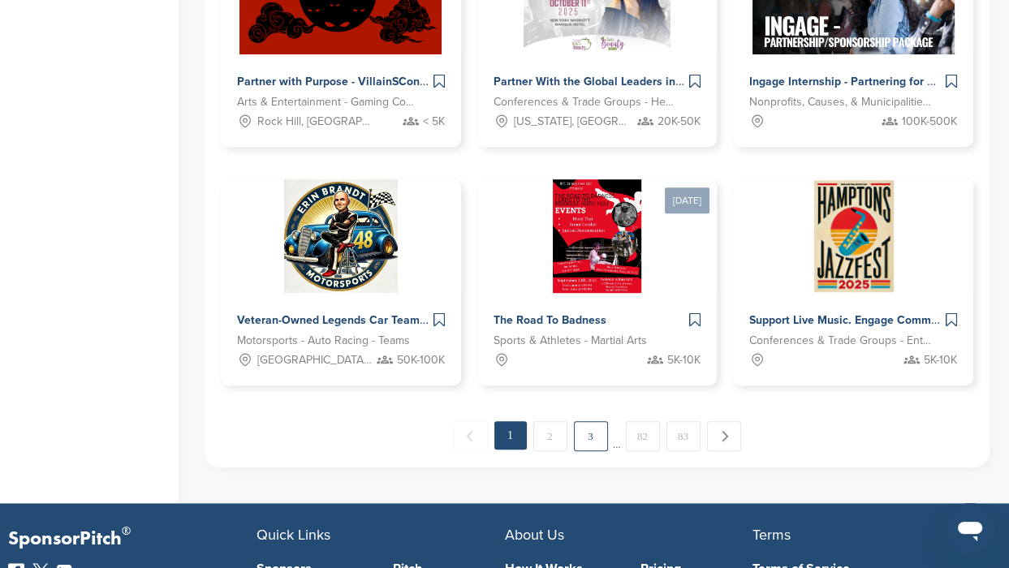
click at [597, 432] on link "3" at bounding box center [591, 436] width 34 height 30
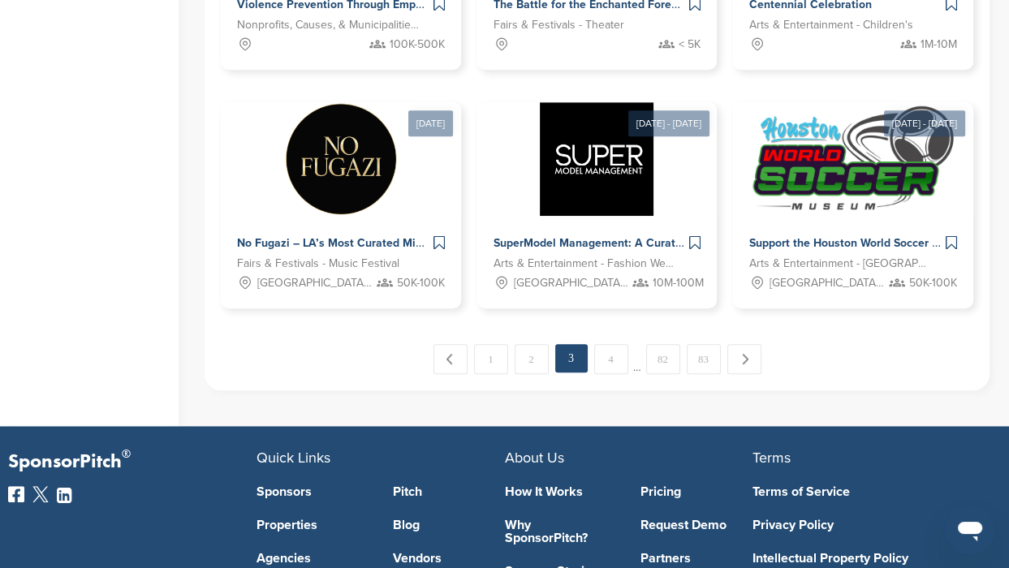
scroll to position [1275, 0]
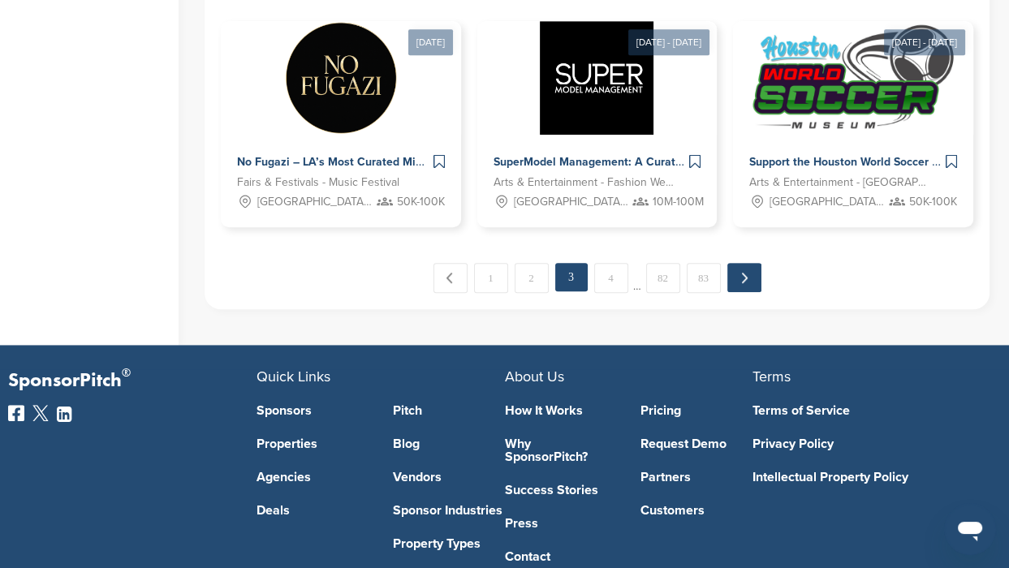
click at [741, 274] on link "Next →" at bounding box center [745, 277] width 34 height 29
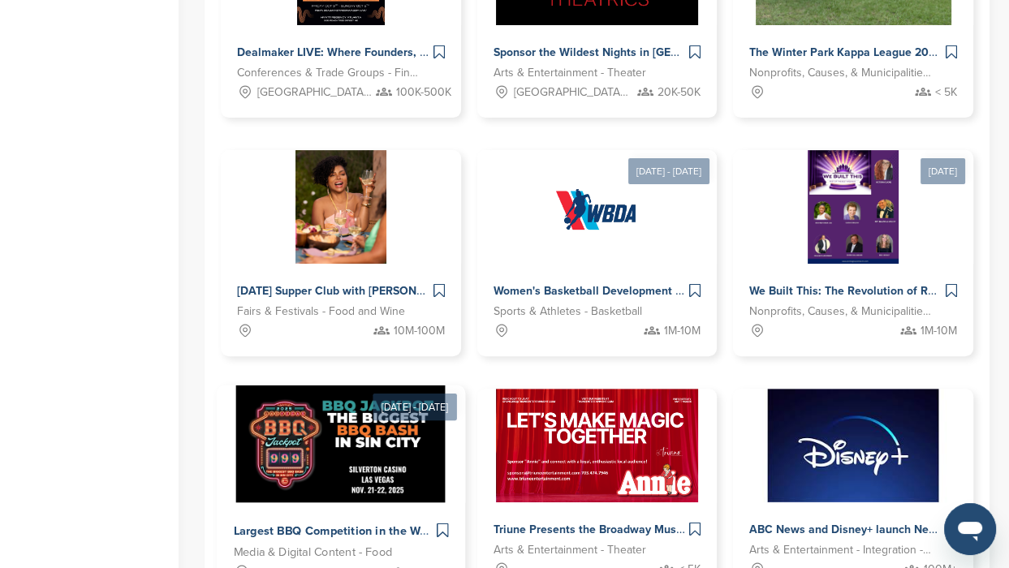
scroll to position [666, 0]
